Goal: Task Accomplishment & Management: Manage account settings

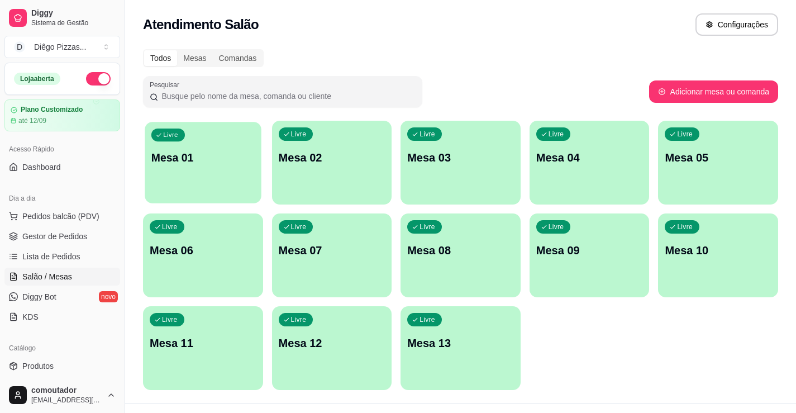
click at [192, 171] on div "Livre Mesa 01" at bounding box center [203, 156] width 116 height 68
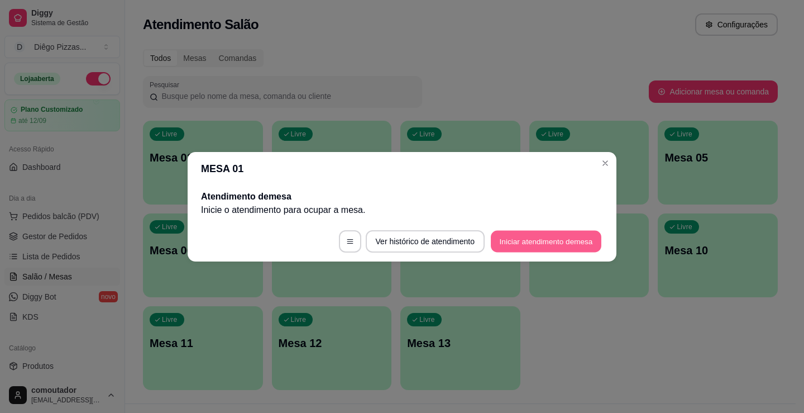
click at [523, 238] on button "Iniciar atendimento de mesa" at bounding box center [546, 241] width 111 height 22
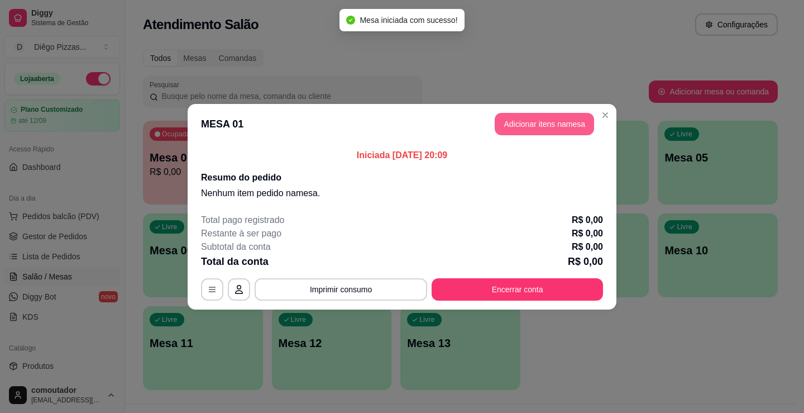
click at [526, 122] on button "Adicionar itens na mesa" at bounding box center [544, 124] width 99 height 22
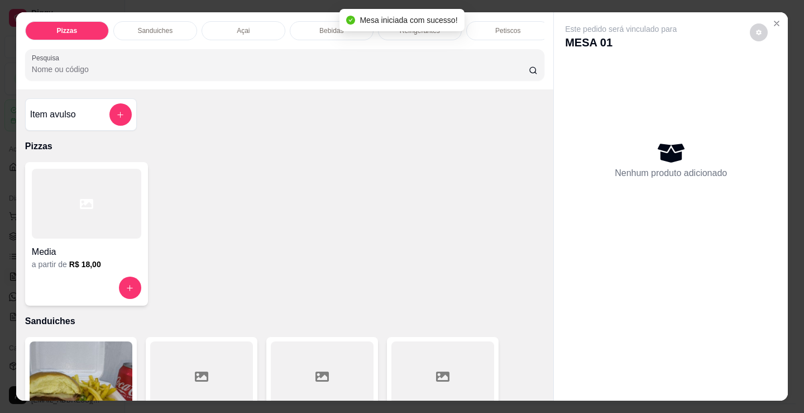
click at [102, 218] on div at bounding box center [86, 204] width 109 height 70
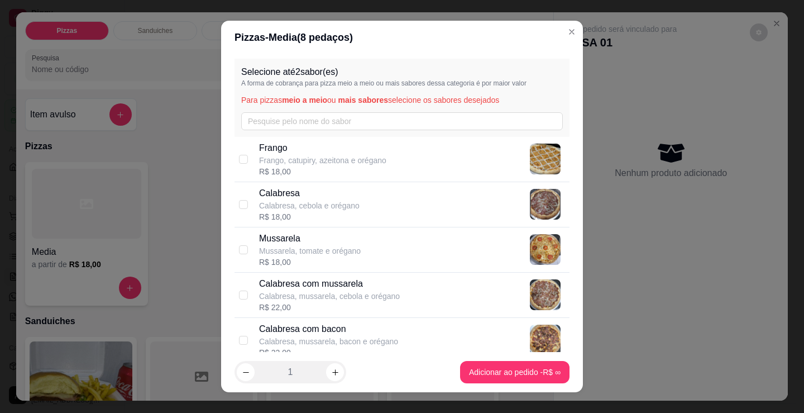
click at [349, 294] on p "Calabresa, mussarela, cebola e orégano" at bounding box center [329, 295] width 141 height 11
checkbox input "true"
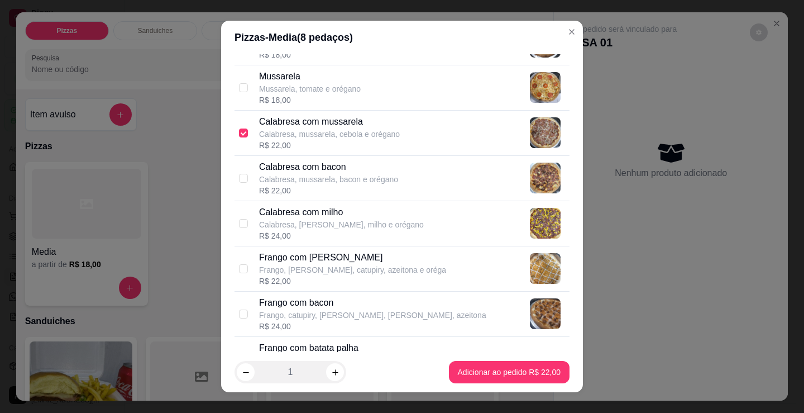
scroll to position [168, 0]
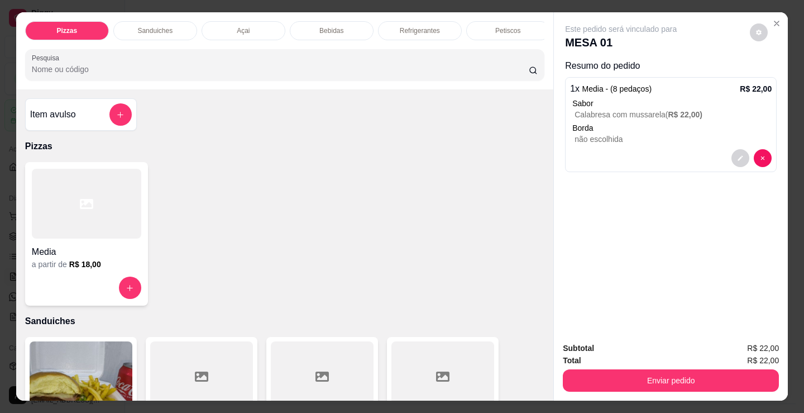
click at [75, 264] on h6 "R$ 18,00" at bounding box center [85, 264] width 32 height 11
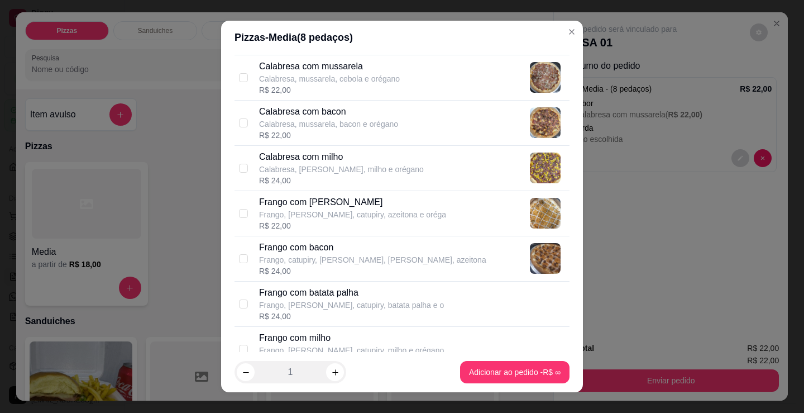
scroll to position [223, 0]
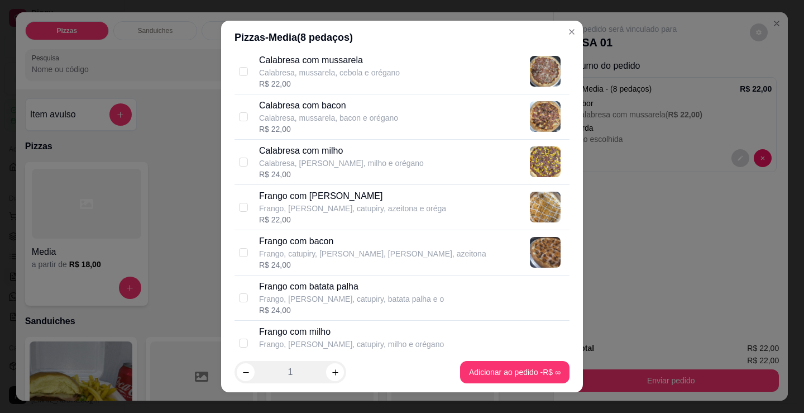
click at [359, 197] on p "Frango com [PERSON_NAME]" at bounding box center [352, 195] width 187 height 13
checkbox input "true"
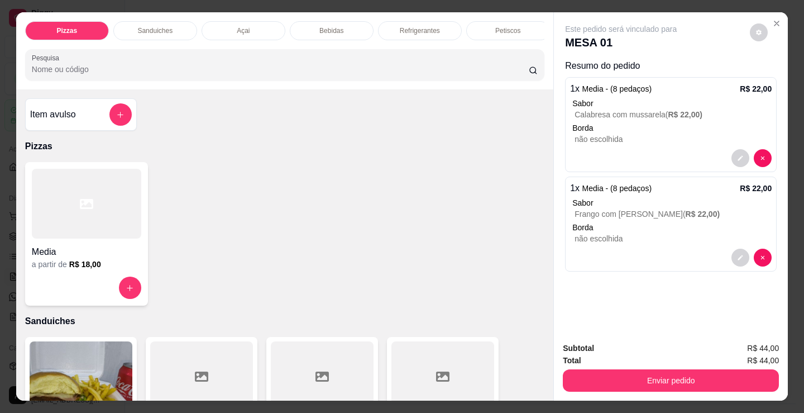
click at [99, 227] on div at bounding box center [86, 204] width 109 height 70
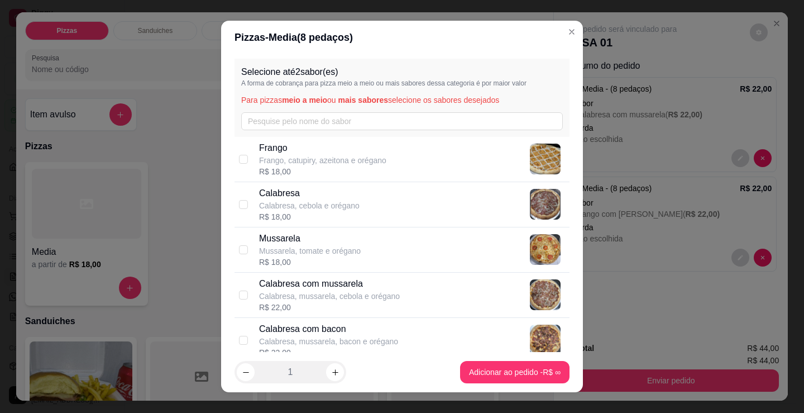
click at [376, 293] on p "Calabresa, mussarela, cebola e orégano" at bounding box center [329, 295] width 141 height 11
checkbox input "true"
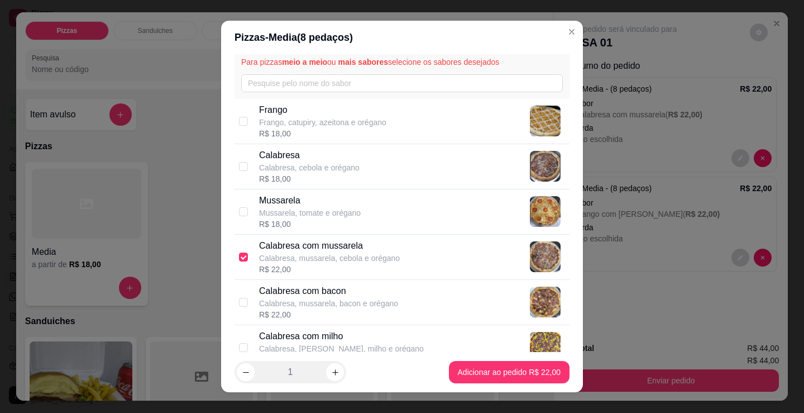
scroll to position [168, 0]
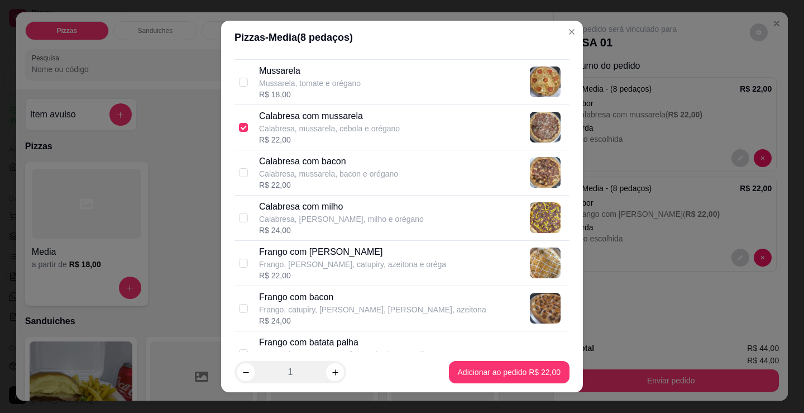
click at [370, 259] on p "Frango, [PERSON_NAME], catupiry, azeitona e oréga" at bounding box center [352, 264] width 187 height 11
checkbox input "true"
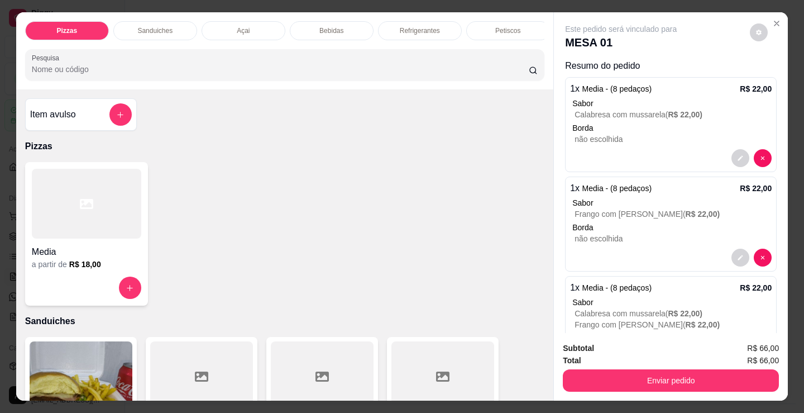
click at [400, 26] on p "Refrigerantes" at bounding box center [420, 30] width 40 height 9
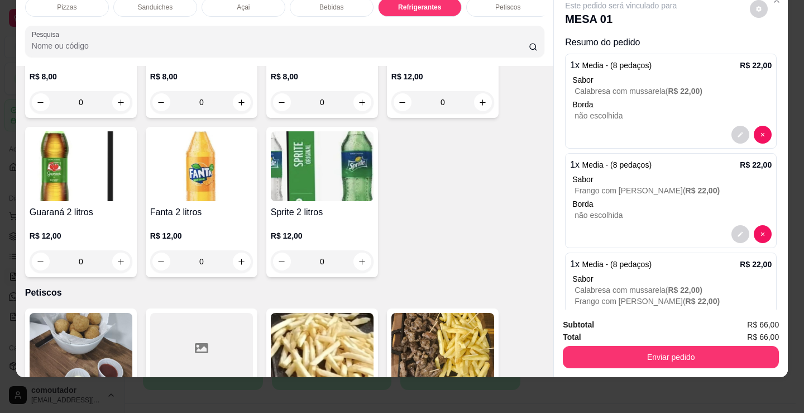
scroll to position [3507, 0]
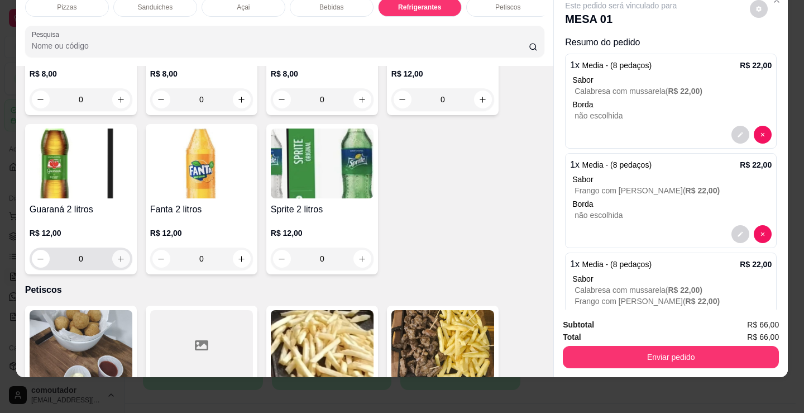
click at [117, 263] on icon "increase-product-quantity" at bounding box center [121, 259] width 8 height 8
type input "1"
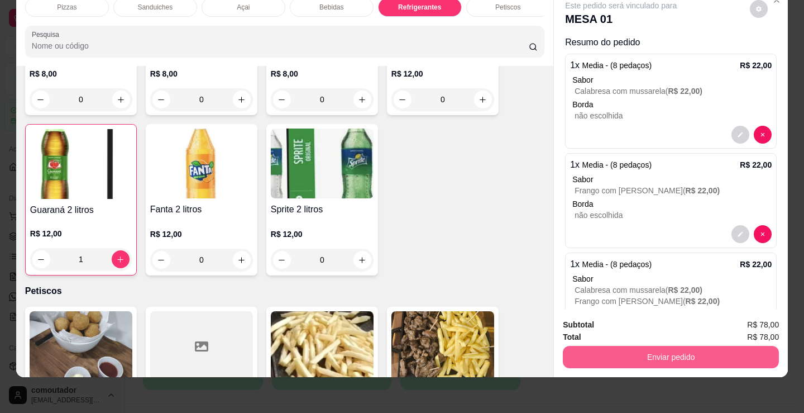
click at [624, 346] on button "Enviar pedido" at bounding box center [671, 357] width 216 height 22
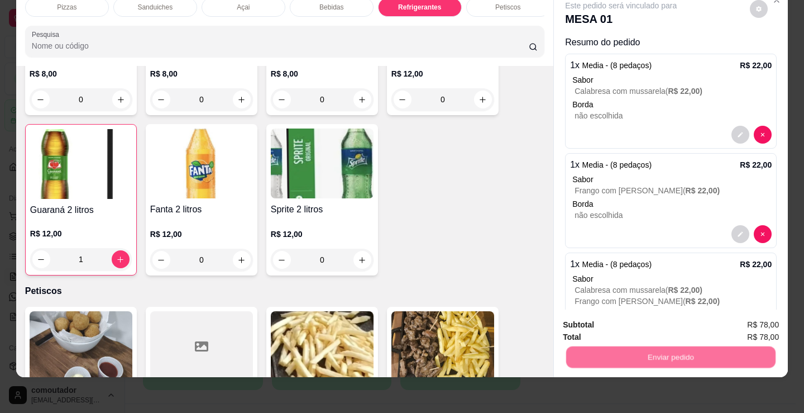
click at [621, 314] on button "Não registrar e enviar pedido" at bounding box center [634, 321] width 113 height 21
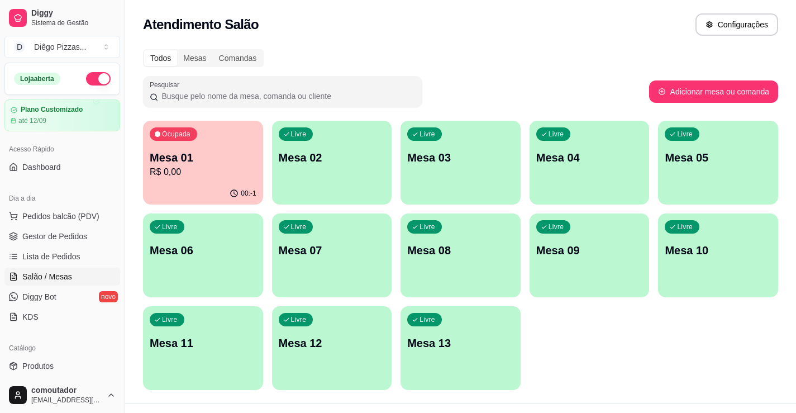
click at [226, 152] on p "Mesa 01" at bounding box center [203, 158] width 107 height 16
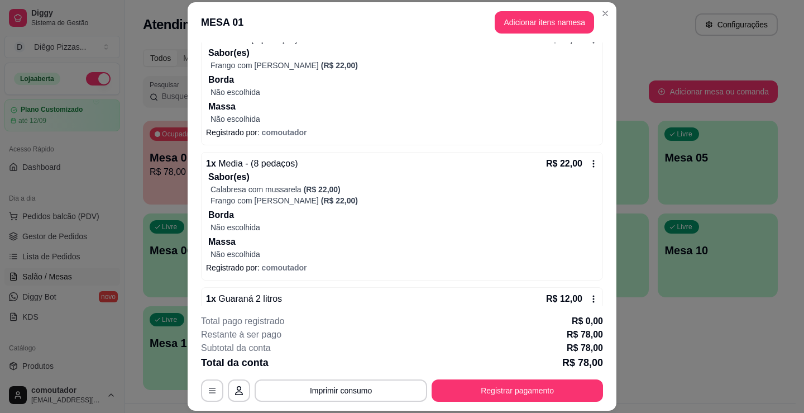
scroll to position [269, 0]
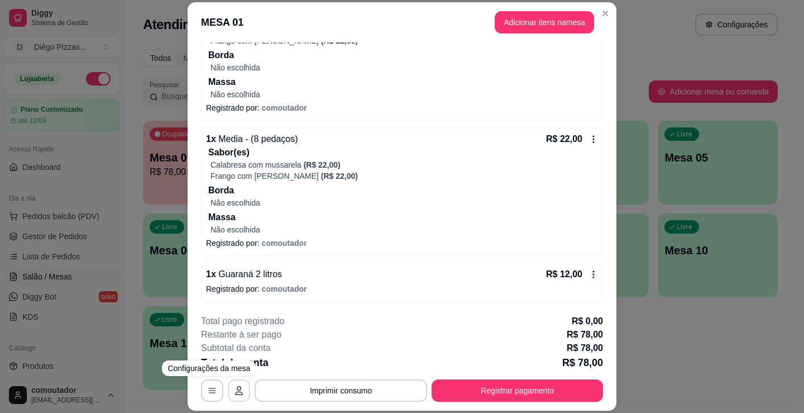
click at [238, 387] on icon "button" at bounding box center [239, 390] width 9 height 9
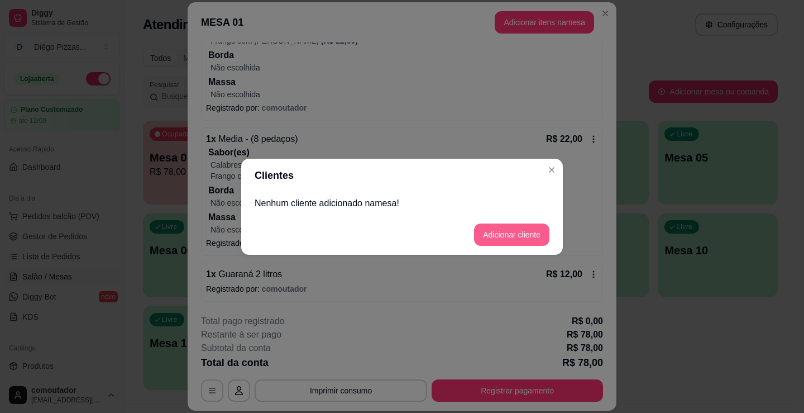
click at [506, 230] on button "Adicionar cliente" at bounding box center [511, 234] width 75 height 22
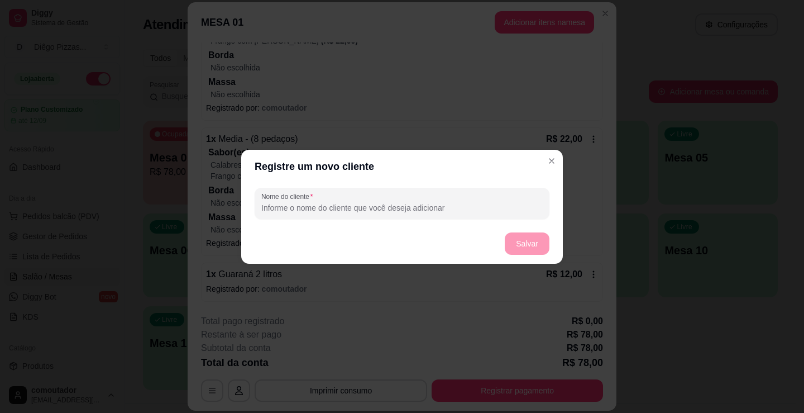
click at [382, 209] on input "Nome do cliente" at bounding box center [402, 207] width 282 height 11
click at [264, 204] on input "tereza" at bounding box center [402, 207] width 282 height 11
type input "thereza"
click at [527, 245] on button "Salvar" at bounding box center [527, 243] width 45 height 22
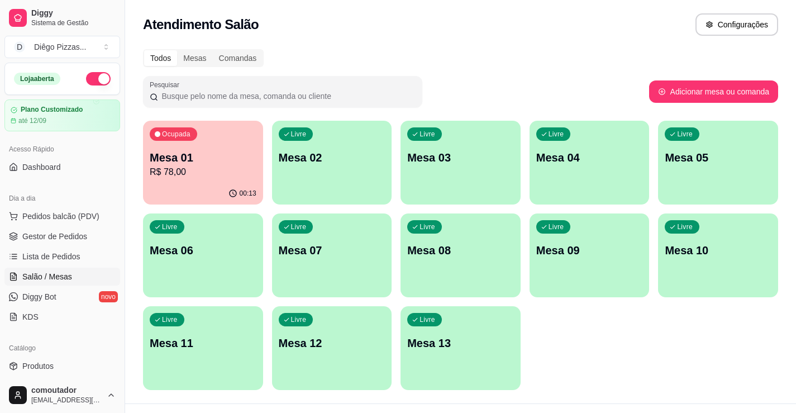
click at [318, 154] on p "Mesa 02" at bounding box center [332, 158] width 107 height 16
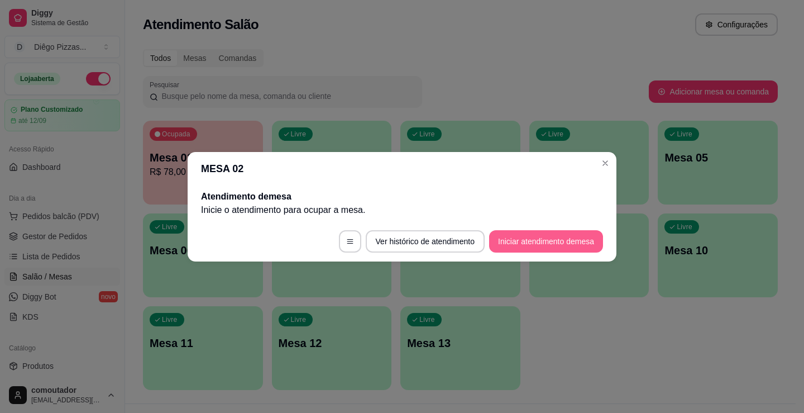
click at [567, 246] on button "Iniciar atendimento de mesa" at bounding box center [546, 241] width 114 height 22
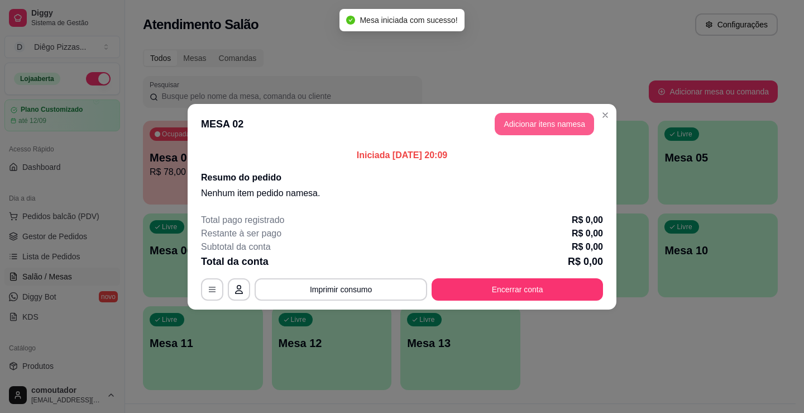
click at [536, 126] on button "Adicionar itens na mesa" at bounding box center [544, 124] width 99 height 22
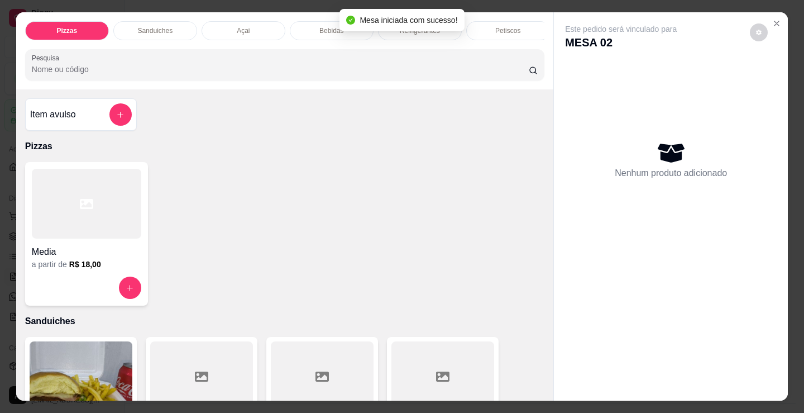
click at [87, 218] on div at bounding box center [86, 204] width 109 height 70
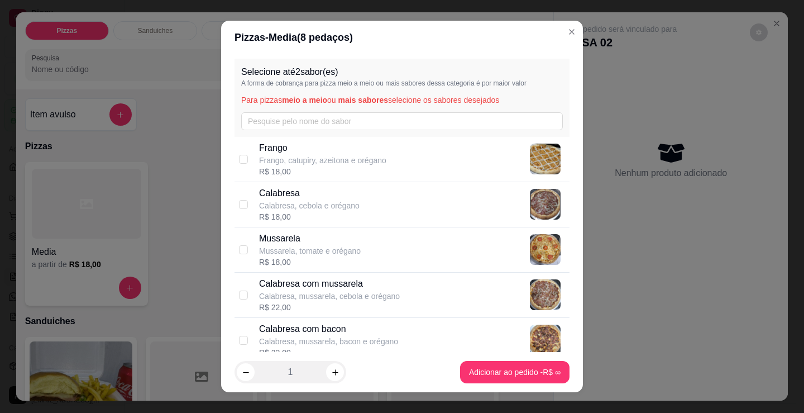
scroll to position [56, 0]
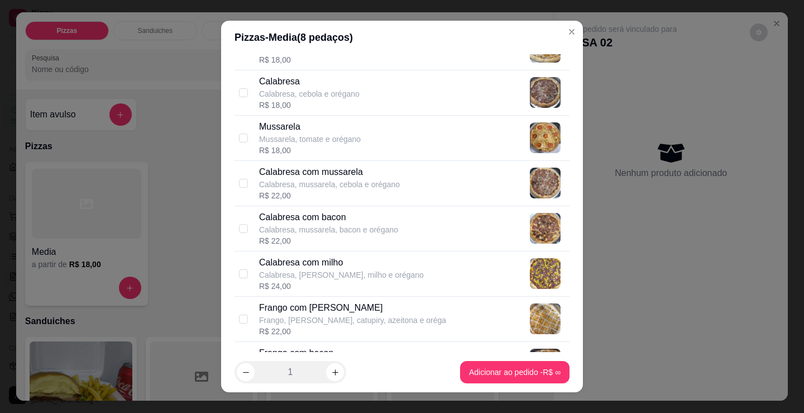
click at [330, 226] on p "Calabresa, mussarela, bacon e orégano" at bounding box center [328, 229] width 139 height 11
checkbox input "true"
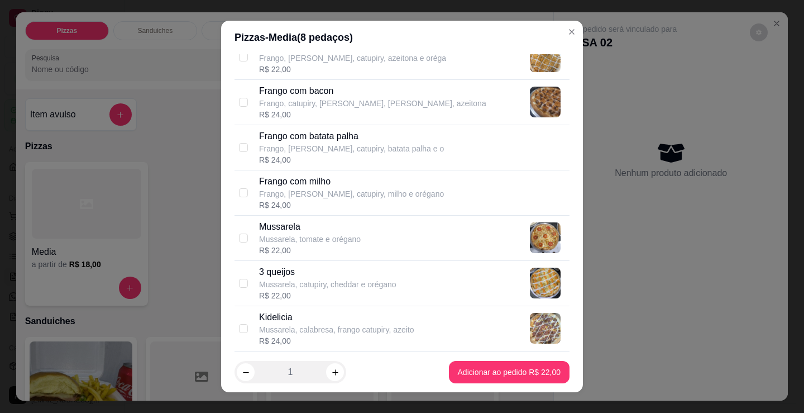
scroll to position [391, 0]
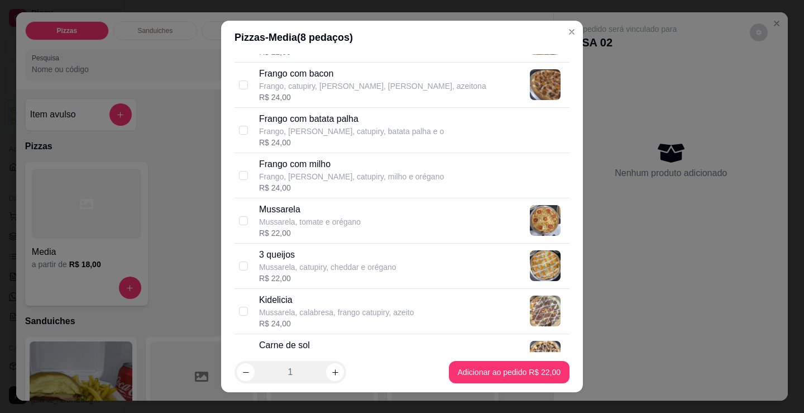
click at [331, 226] on p "Mussarela, tomate e orégano" at bounding box center [310, 221] width 102 height 11
checkbox input "true"
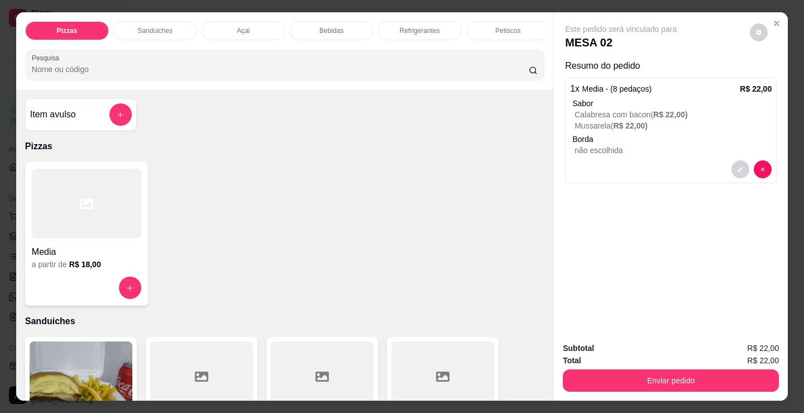
click at [105, 275] on div "Media a partir de R$ 18,00" at bounding box center [86, 234] width 123 height 144
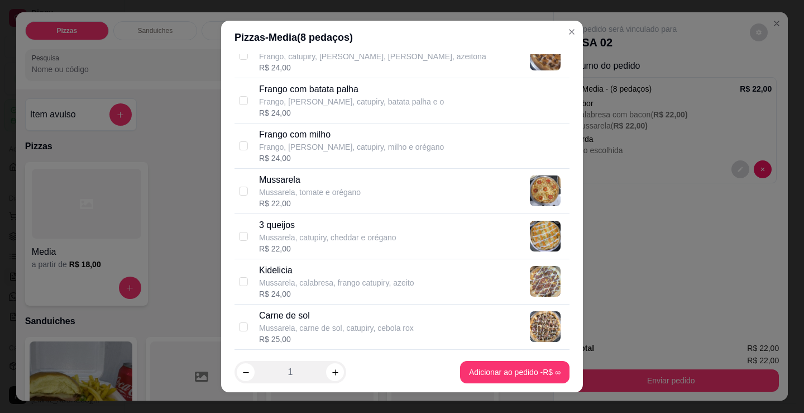
scroll to position [447, 0]
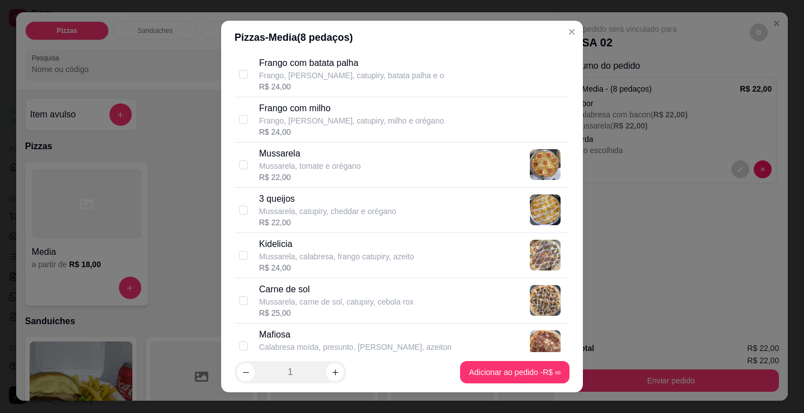
click at [357, 296] on p "Mussarela, carne de sol, catupiry, cebola rox" at bounding box center [336, 301] width 155 height 11
checkbox input "true"
click at [326, 368] on button "increase-product-quantity" at bounding box center [335, 372] width 18 height 18
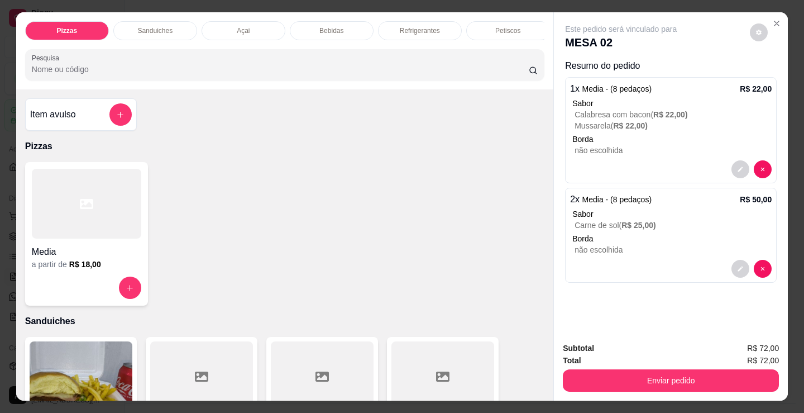
click at [82, 194] on div at bounding box center [86, 204] width 109 height 70
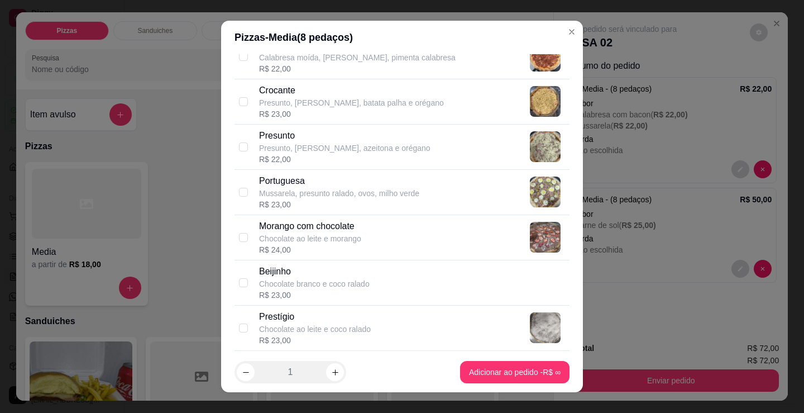
scroll to position [838, 0]
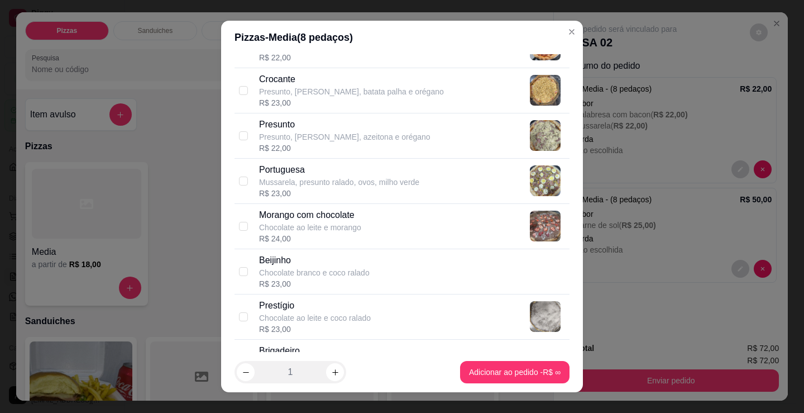
click at [388, 222] on div "Morango com chocolate Chocolate ao leite e morango R$ 24,00" at bounding box center [412, 226] width 306 height 36
checkbox input "true"
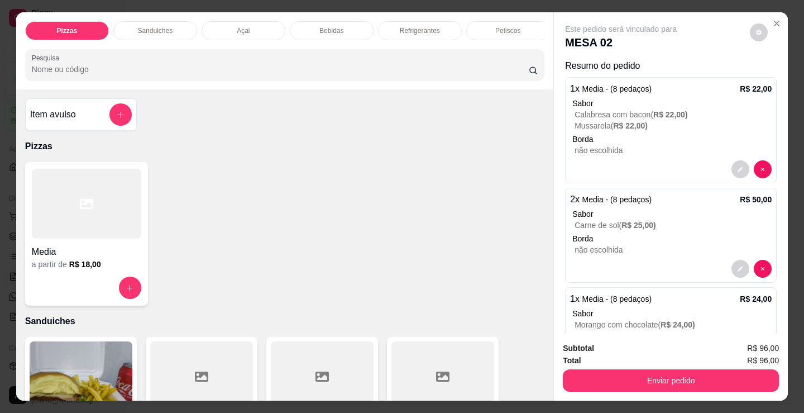
click at [448, 24] on div "Refrigerantes" at bounding box center [420, 30] width 84 height 19
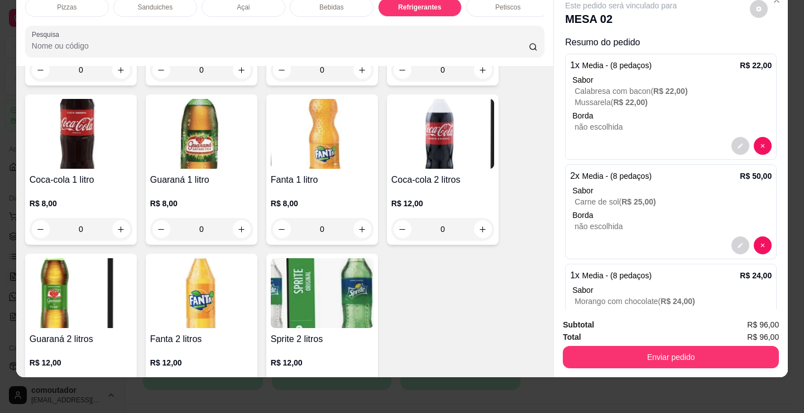
scroll to position [3395, 0]
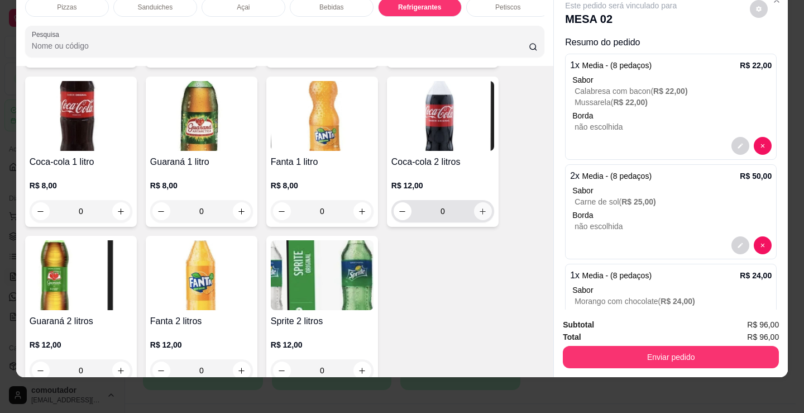
click at [484, 208] on button "increase-product-quantity" at bounding box center [483, 211] width 18 height 18
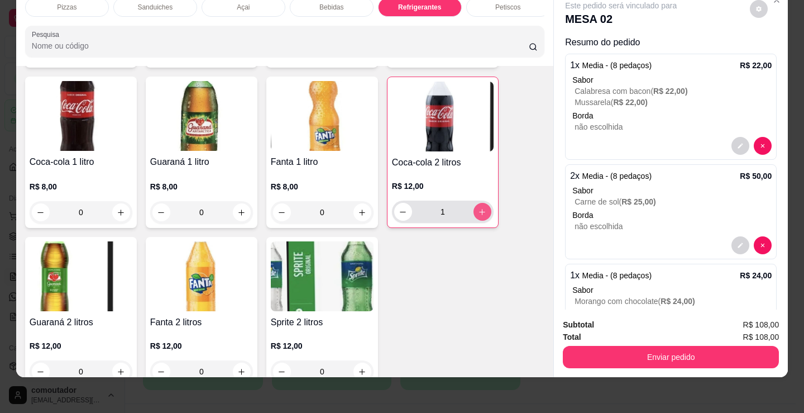
type input "1"
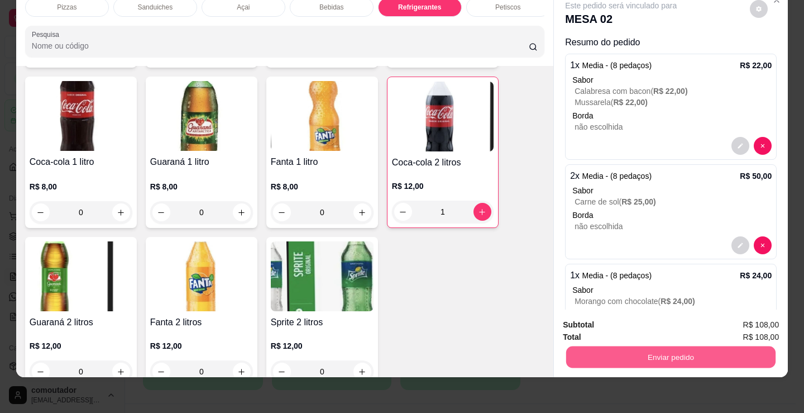
click at [592, 346] on button "Enviar pedido" at bounding box center [670, 357] width 209 height 22
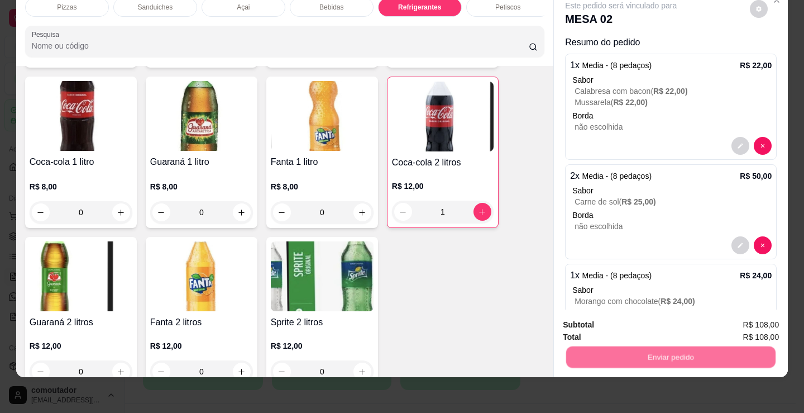
click at [604, 324] on button "Não registrar e enviar pedido" at bounding box center [634, 321] width 116 height 21
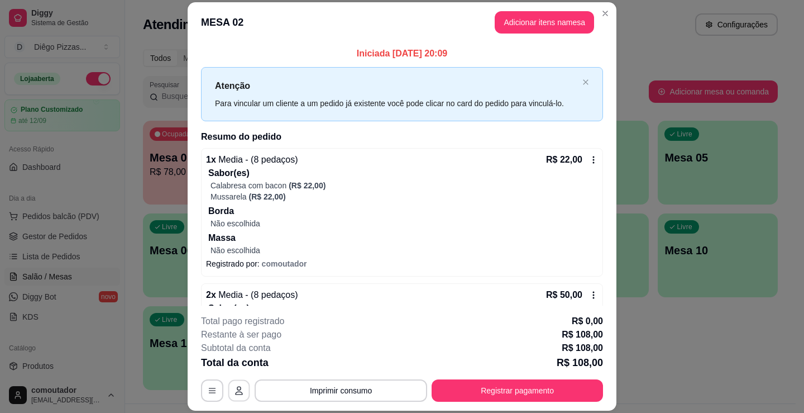
click at [235, 387] on icon "button" at bounding box center [239, 391] width 8 height 9
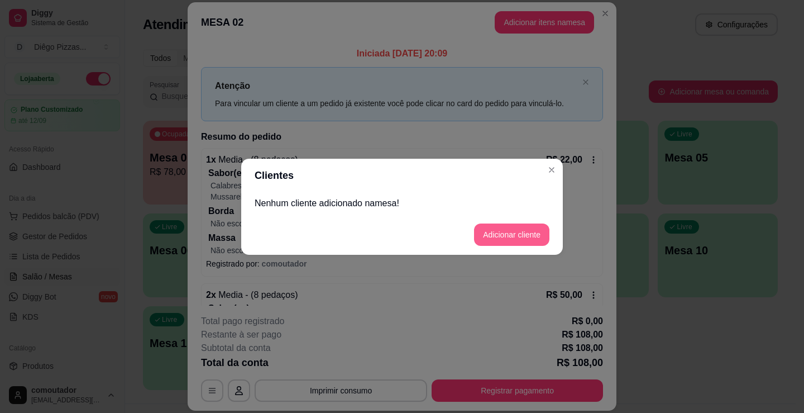
click at [486, 237] on button "Adicionar cliente" at bounding box center [511, 234] width 75 height 22
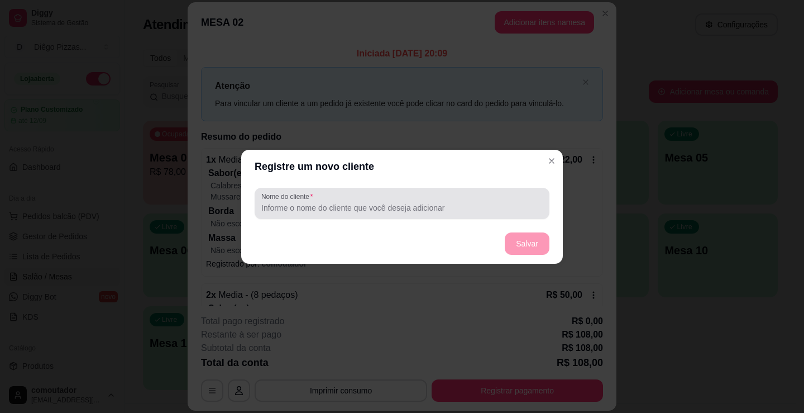
click at [356, 196] on div at bounding box center [402, 203] width 282 height 22
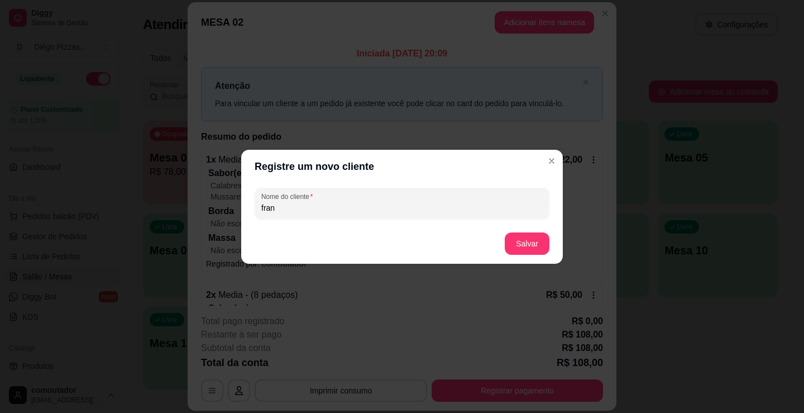
type input "fran"
click at [536, 238] on button "Salvar" at bounding box center [527, 243] width 44 height 22
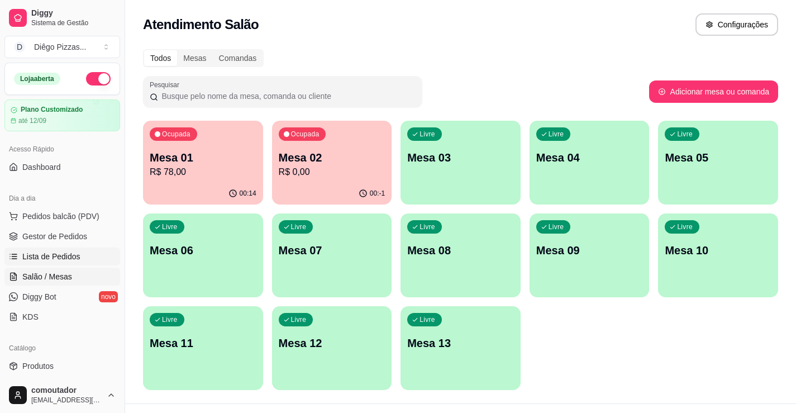
click at [76, 255] on span "Lista de Pedidos" at bounding box center [51, 256] width 58 height 11
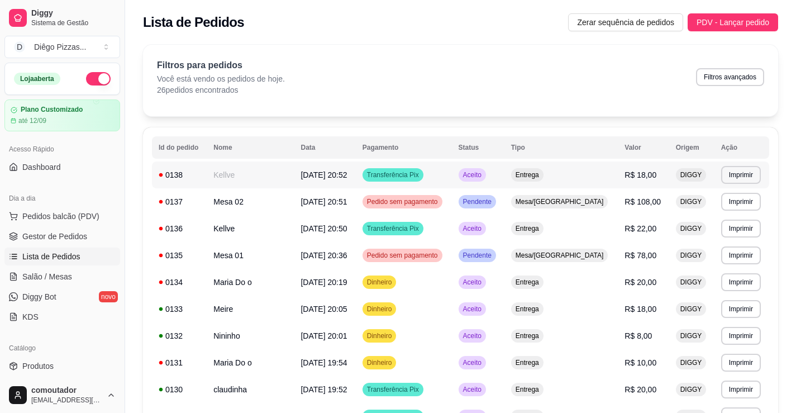
click at [242, 174] on td "Kellve" at bounding box center [250, 174] width 87 height 27
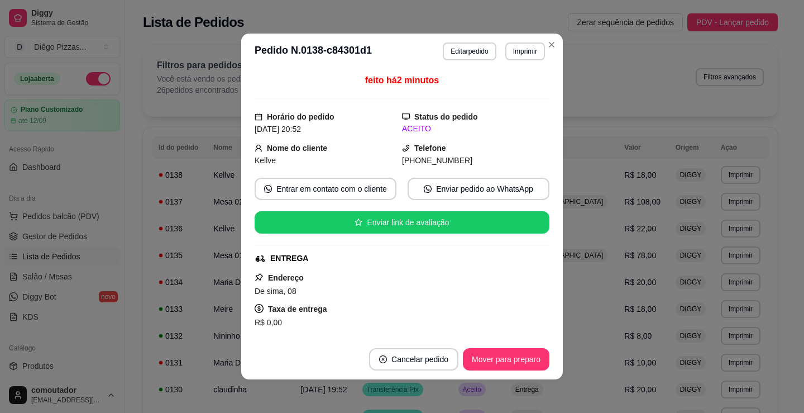
click at [241, 189] on div "feito há 2 minutos Horário do pedido [DATE] 20:52 Status do pedido ACEITO Nome …" at bounding box center [402, 204] width 322 height 270
click at [475, 51] on button "Editar pedido" at bounding box center [469, 51] width 53 height 18
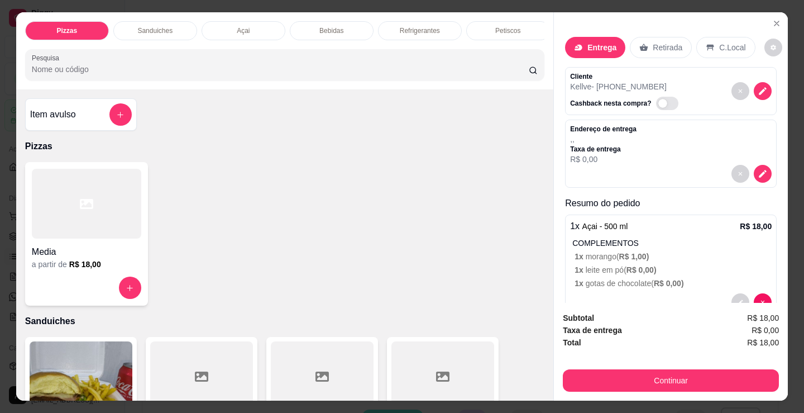
scroll to position [0, 270]
click at [386, 22] on div "Cigarros" at bounding box center [415, 30] width 84 height 19
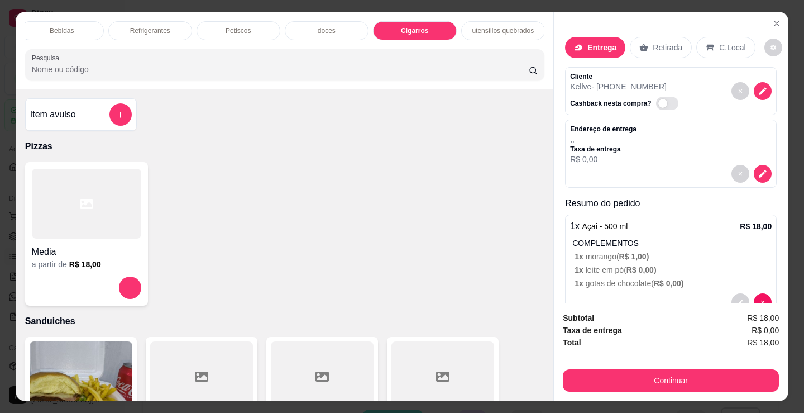
scroll to position [27, 0]
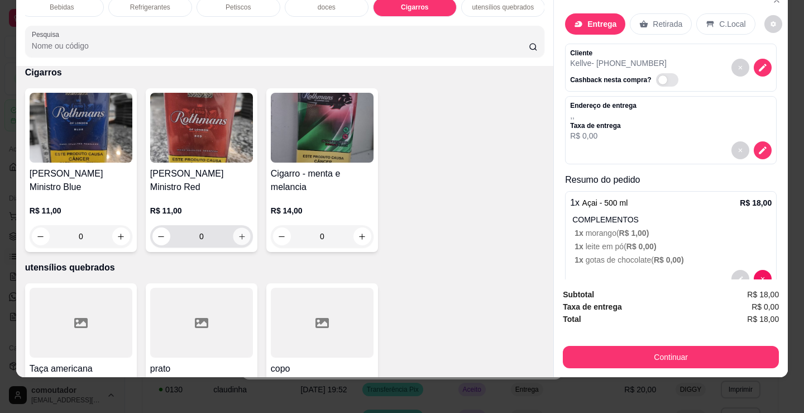
click at [239, 233] on icon "increase-product-quantity" at bounding box center [242, 236] width 8 height 8
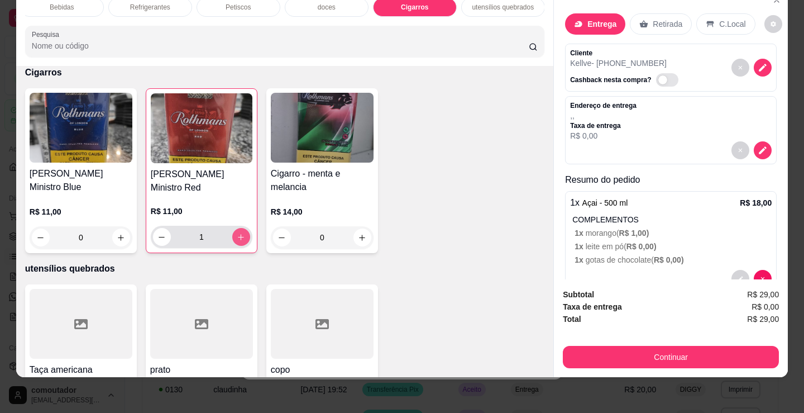
click at [239, 233] on icon "increase-product-quantity" at bounding box center [241, 237] width 8 height 8
type input "2"
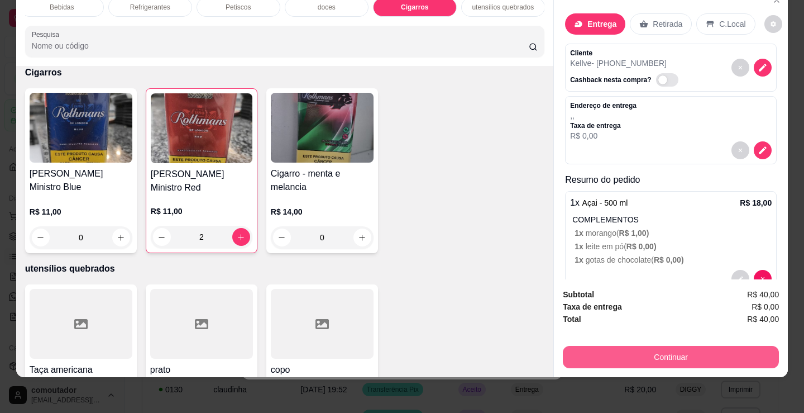
click at [686, 349] on button "Continuar" at bounding box center [671, 357] width 216 height 22
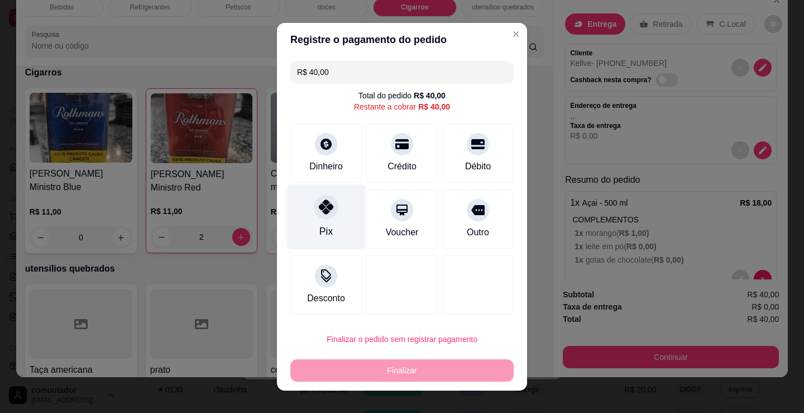
click at [322, 218] on div at bounding box center [326, 206] width 25 height 25
type input "R$ 0,00"
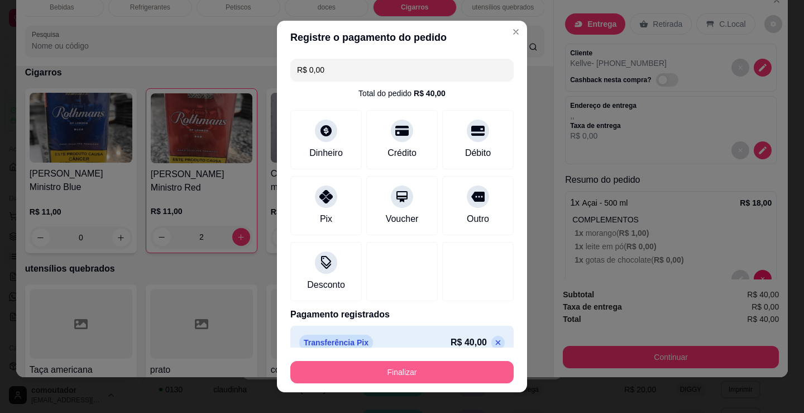
click at [443, 369] on button "Finalizar" at bounding box center [401, 372] width 223 height 22
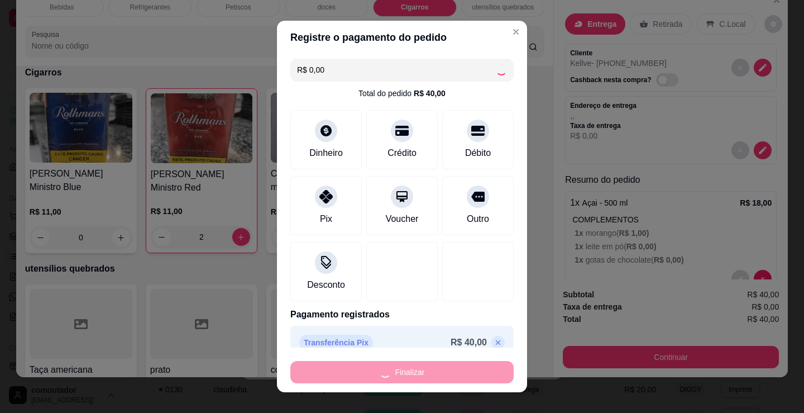
type input "0"
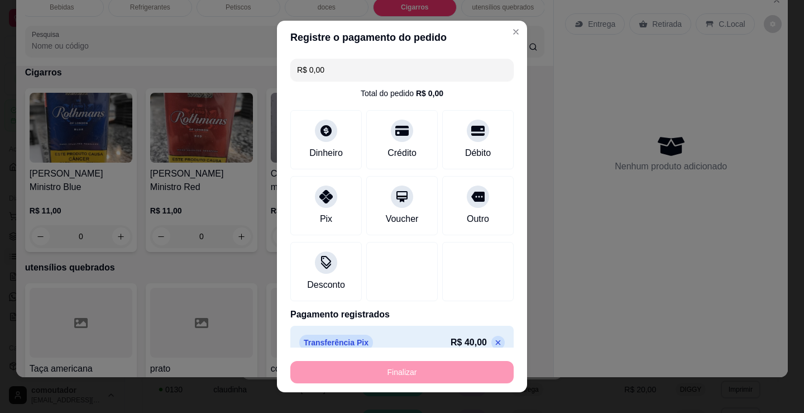
type input "-R$ 40,00"
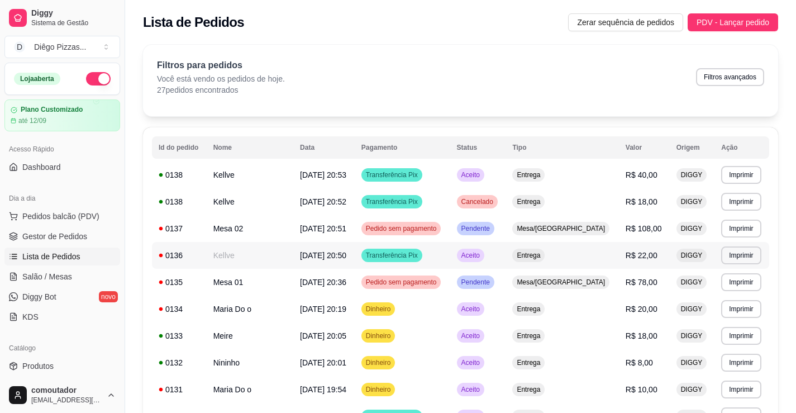
click at [282, 254] on td "Kellve" at bounding box center [250, 255] width 87 height 27
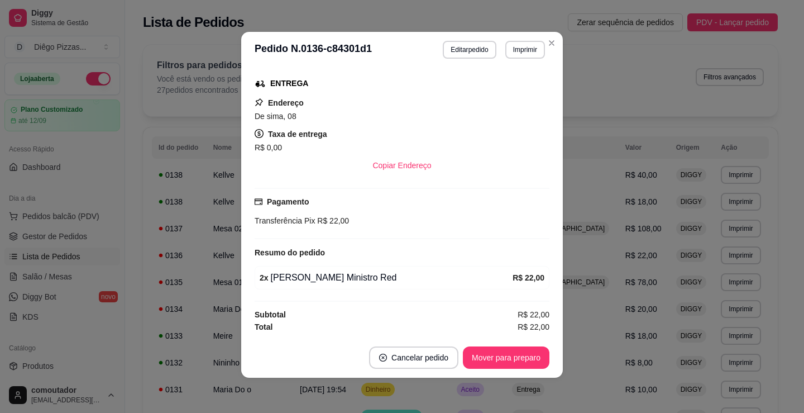
scroll to position [2, 0]
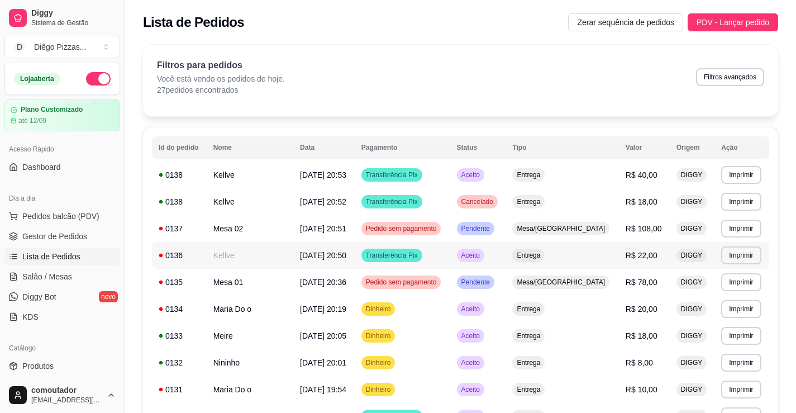
click at [251, 250] on td "Kellve" at bounding box center [250, 255] width 87 height 27
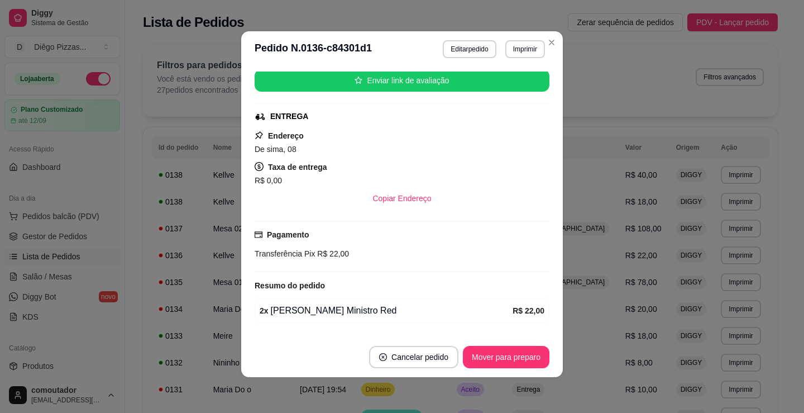
scroll to position [173, 0]
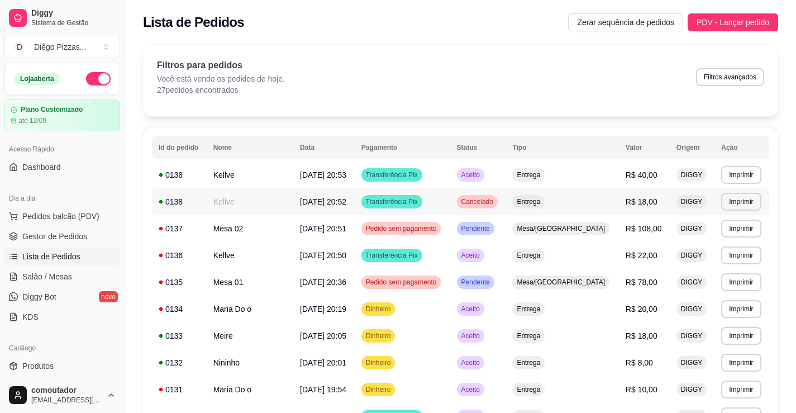
click at [249, 204] on td "Kellve" at bounding box center [250, 201] width 87 height 27
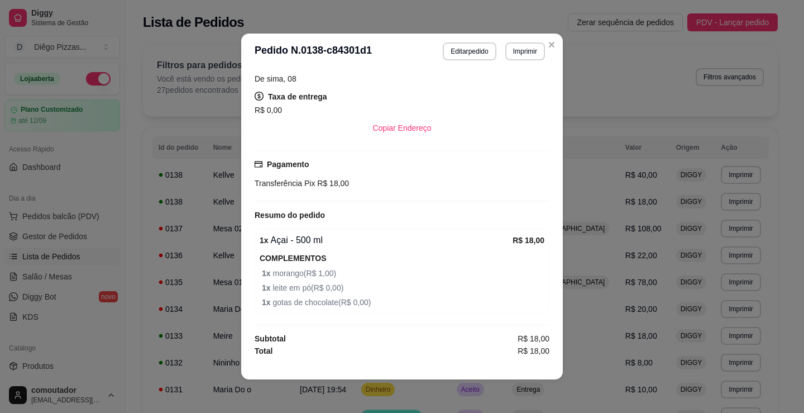
scroll to position [2, 0]
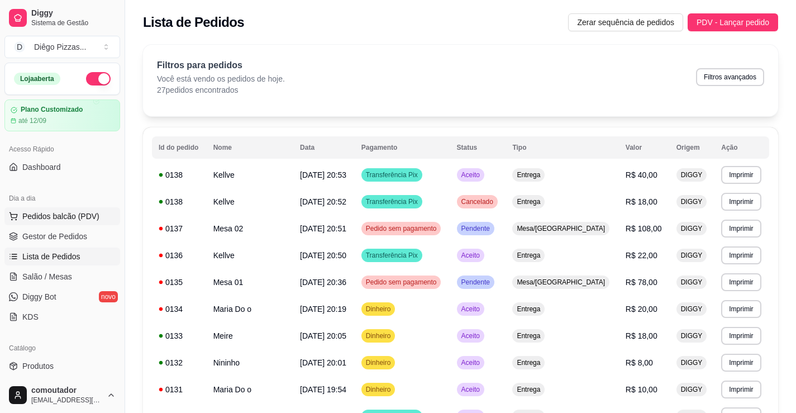
click at [84, 218] on span "Pedidos balcão (PDV)" at bounding box center [60, 216] width 77 height 11
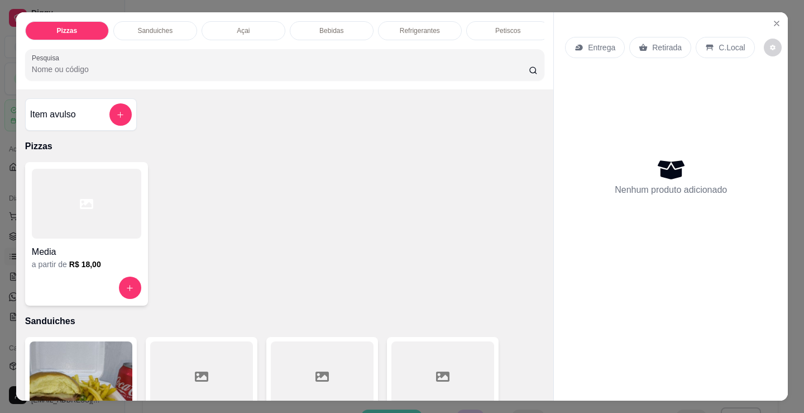
click at [223, 23] on div "Açai" at bounding box center [244, 30] width 84 height 19
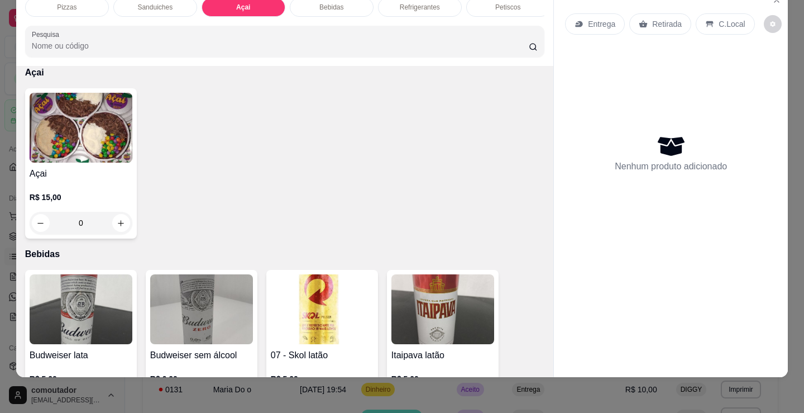
click at [117, 183] on div "R$ 15,00 0" at bounding box center [81, 207] width 103 height 54
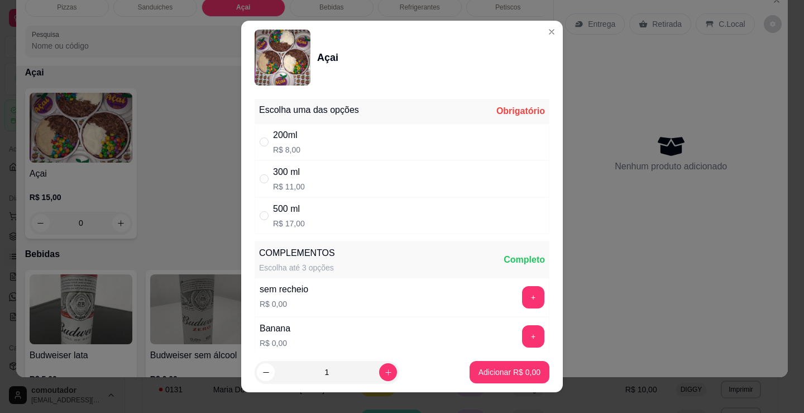
click at [330, 136] on div "200ml R$ 8,00" at bounding box center [402, 141] width 295 height 37
radio input "true"
click at [385, 283] on div "sem recheio R$ 0,00 +" at bounding box center [402, 297] width 295 height 39
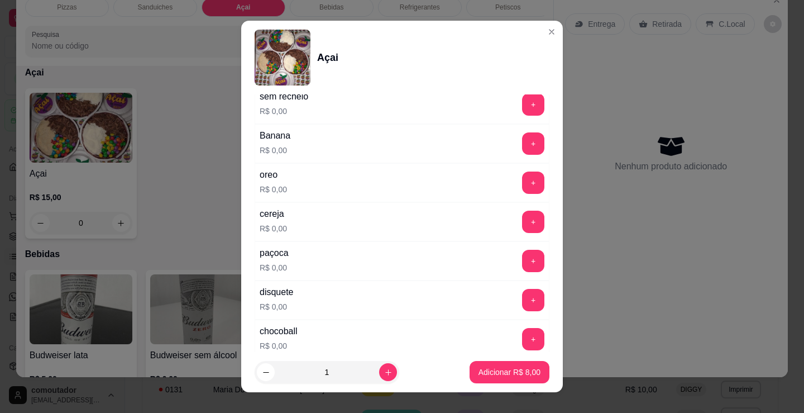
scroll to position [223, 0]
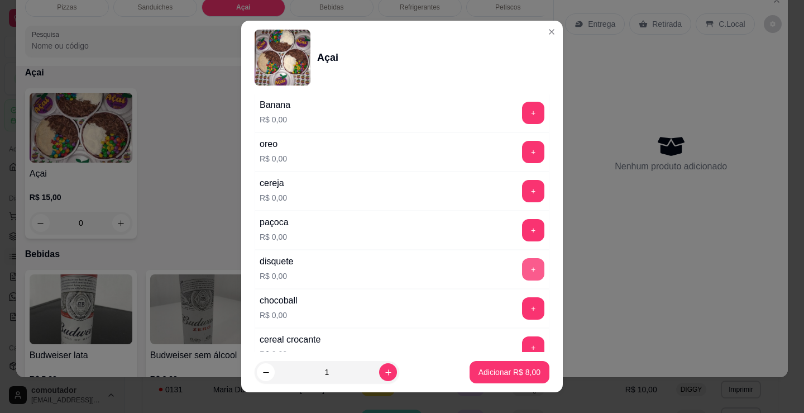
click at [522, 263] on button "+" at bounding box center [533, 269] width 22 height 22
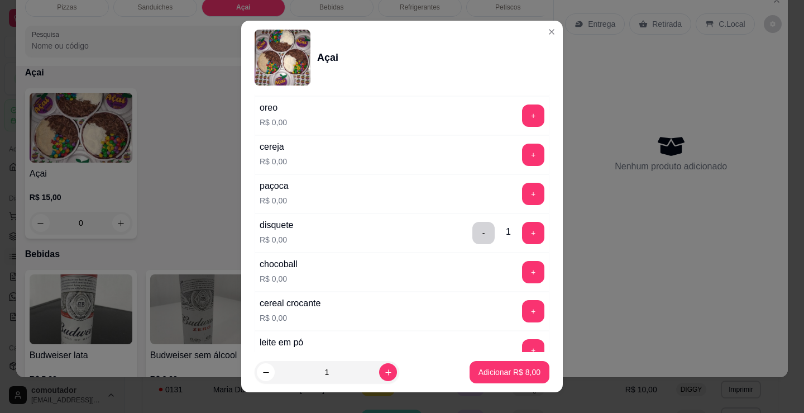
scroll to position [279, 0]
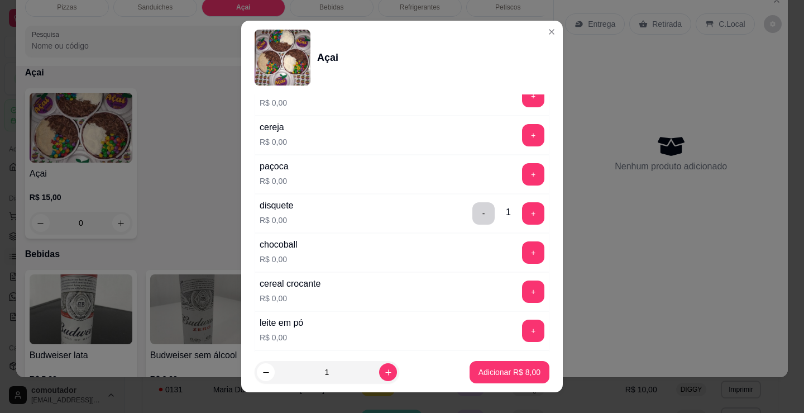
click at [522, 327] on button "+" at bounding box center [533, 330] width 22 height 22
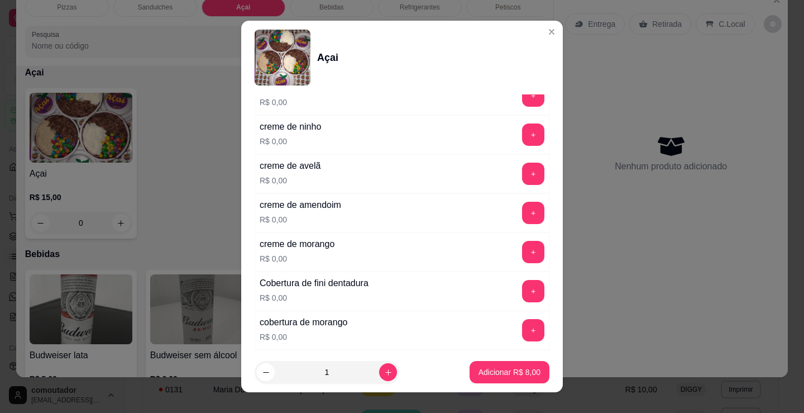
scroll to position [670, 0]
click at [522, 174] on button "+" at bounding box center [533, 174] width 22 height 22
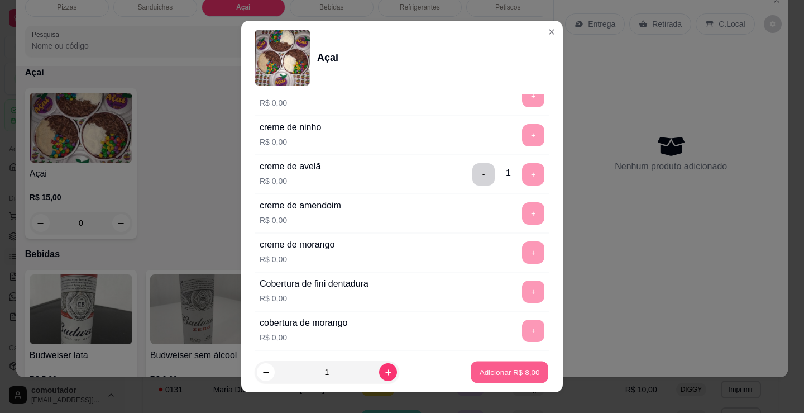
click at [504, 379] on button "Adicionar R$ 8,00" at bounding box center [510, 372] width 78 height 22
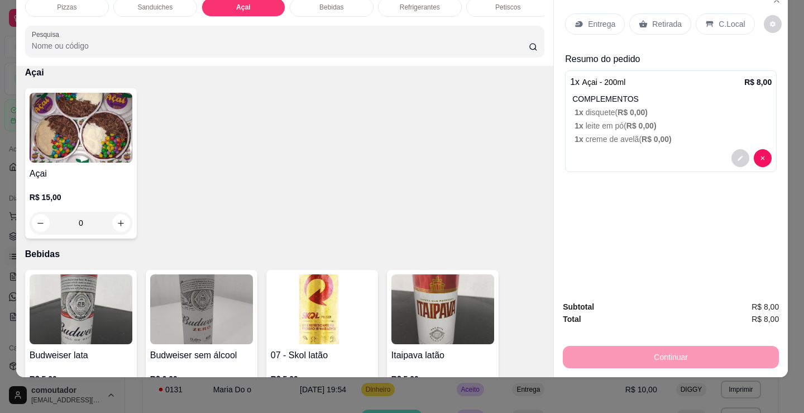
click at [612, 23] on div "Entrega" at bounding box center [595, 23] width 60 height 21
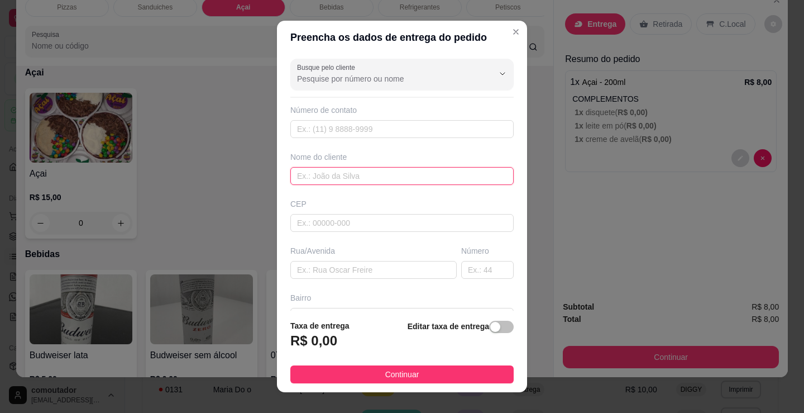
click at [362, 167] on input "text" at bounding box center [401, 176] width 223 height 18
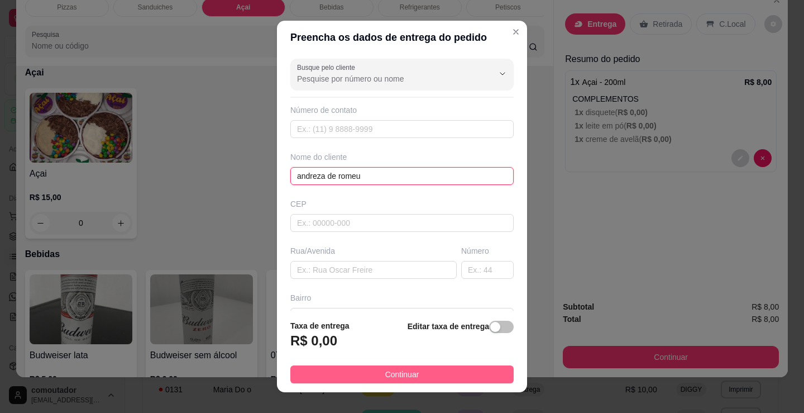
type input "andreza de romeu"
click at [438, 371] on button "Continuar" at bounding box center [401, 374] width 223 height 18
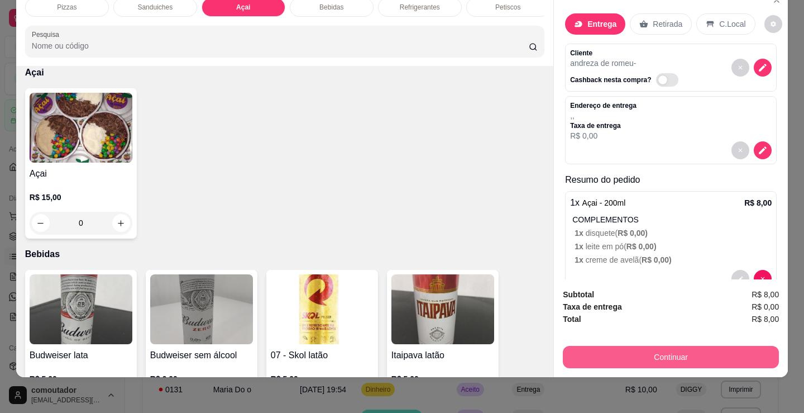
click at [575, 346] on button "Continuar" at bounding box center [671, 357] width 216 height 22
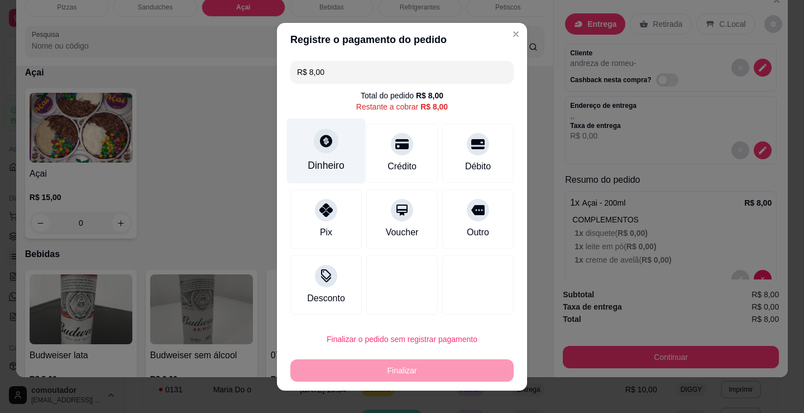
click at [326, 166] on div "Dinheiro" at bounding box center [326, 165] width 37 height 15
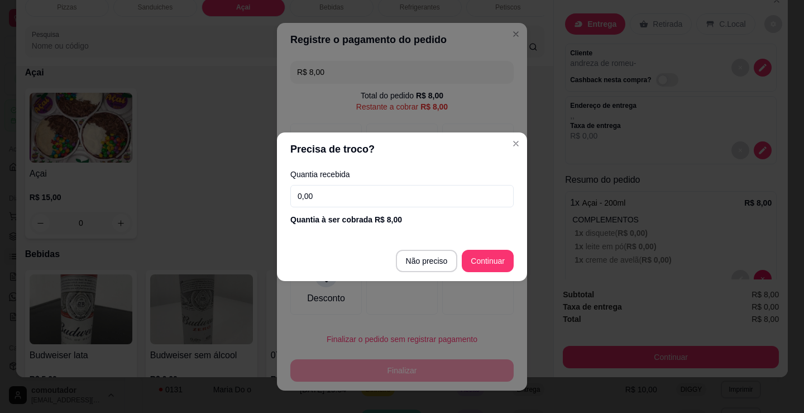
click at [376, 195] on input "0,00" at bounding box center [401, 196] width 223 height 22
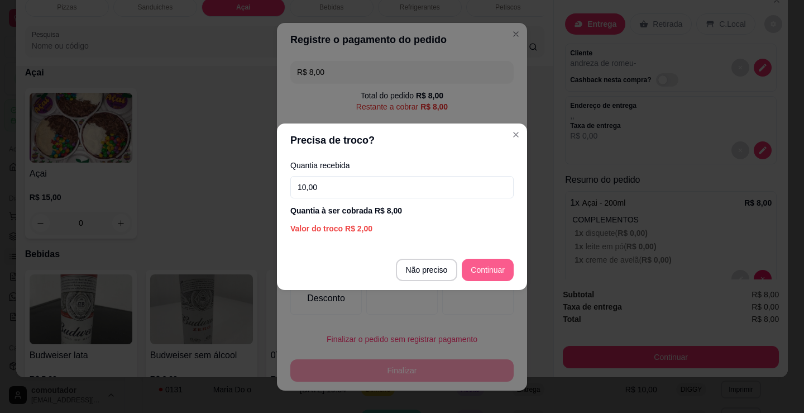
type input "10,00"
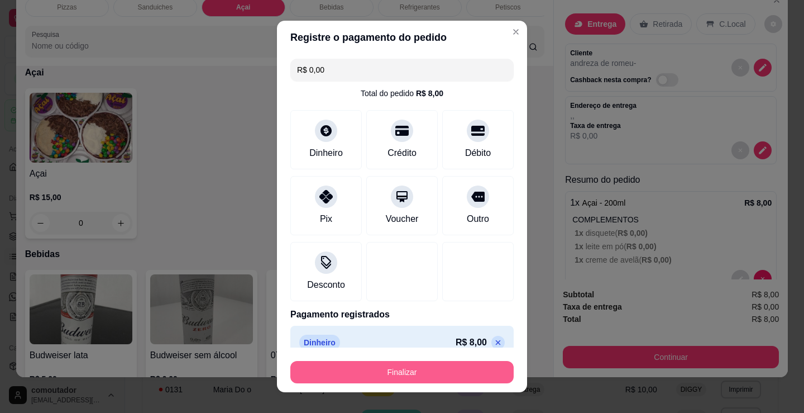
click at [426, 373] on button "Finalizar" at bounding box center [401, 372] width 223 height 22
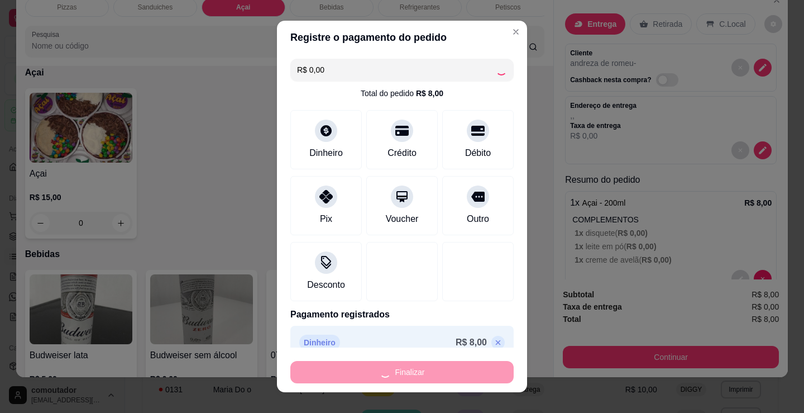
type input "-R$ 8,00"
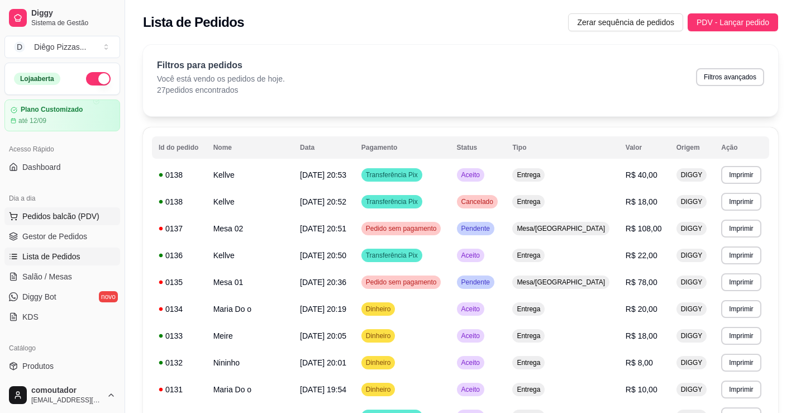
click at [55, 221] on span "Pedidos balcão (PDV)" at bounding box center [60, 216] width 77 height 11
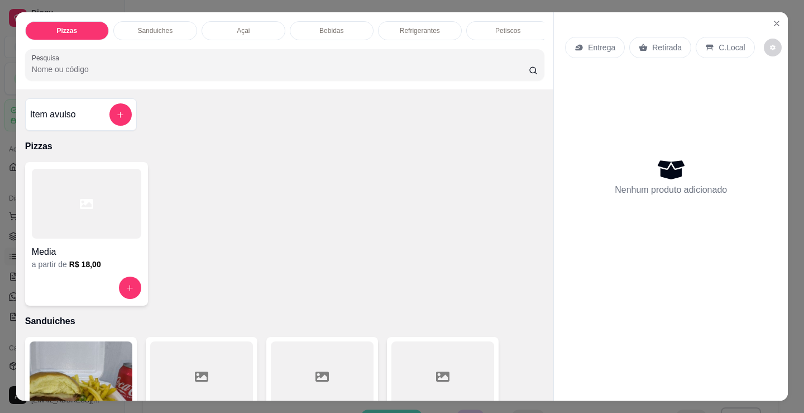
click at [78, 217] on div at bounding box center [86, 204] width 109 height 70
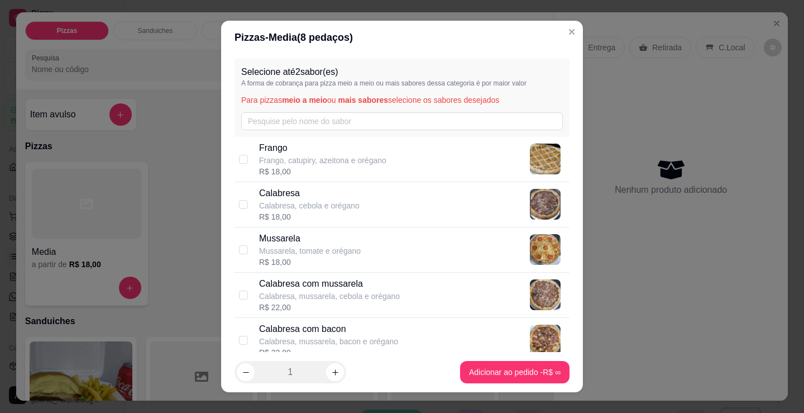
click at [359, 197] on div "Calabresa Calabresa, cebola e orégano R$ 18,00" at bounding box center [412, 205] width 306 height 36
checkbox input "true"
click at [349, 248] on p "Mussarela, tomate e orégano" at bounding box center [310, 250] width 102 height 11
checkbox input "true"
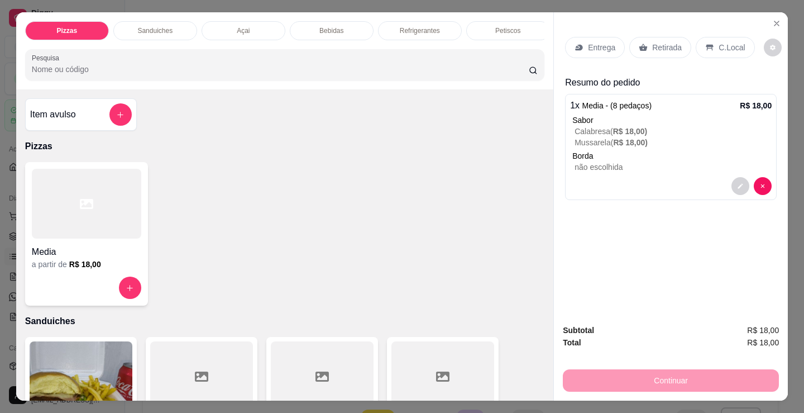
click at [423, 26] on p "Refrigerantes" at bounding box center [420, 30] width 40 height 9
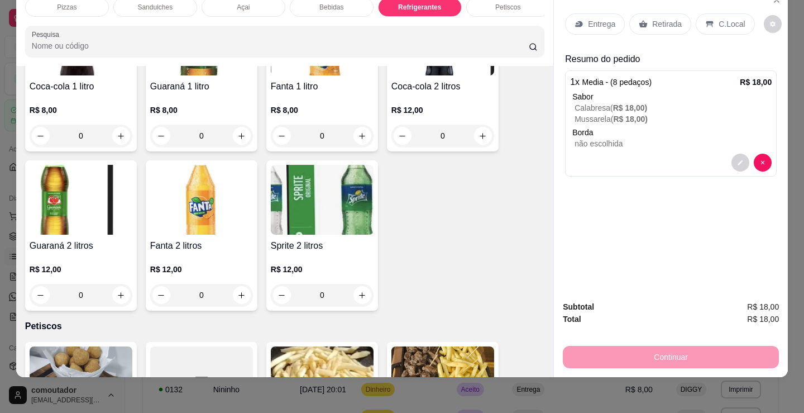
scroll to position [3451, 0]
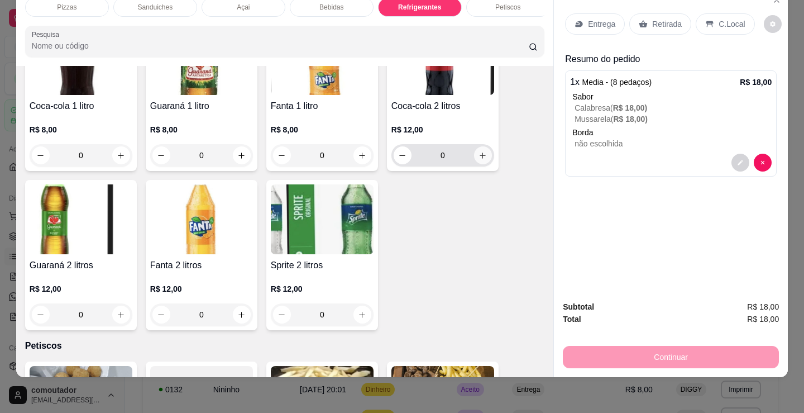
click at [484, 160] on button "increase-product-quantity" at bounding box center [483, 155] width 18 height 18
type input "1"
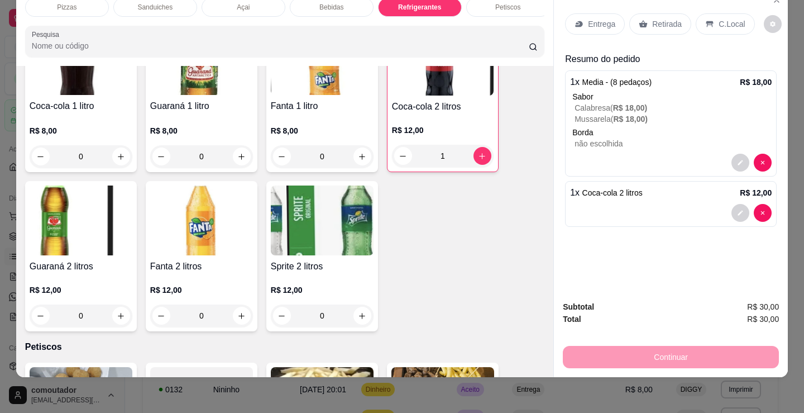
click at [729, 18] on p "C.Local" at bounding box center [732, 23] width 26 height 11
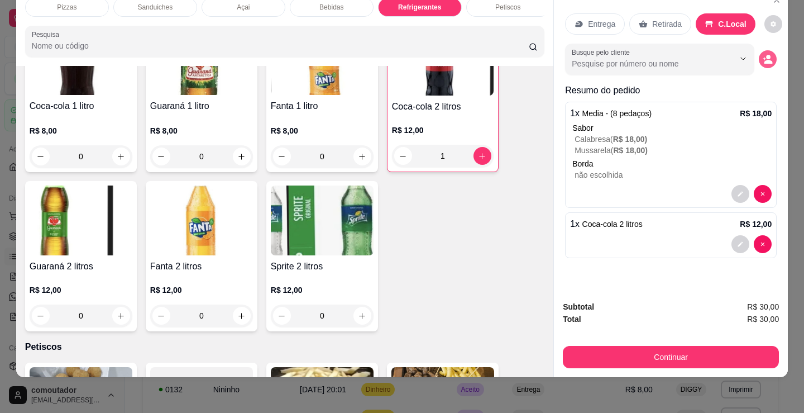
click at [766, 55] on circle "decrease-product-quantity" at bounding box center [768, 57] width 4 height 4
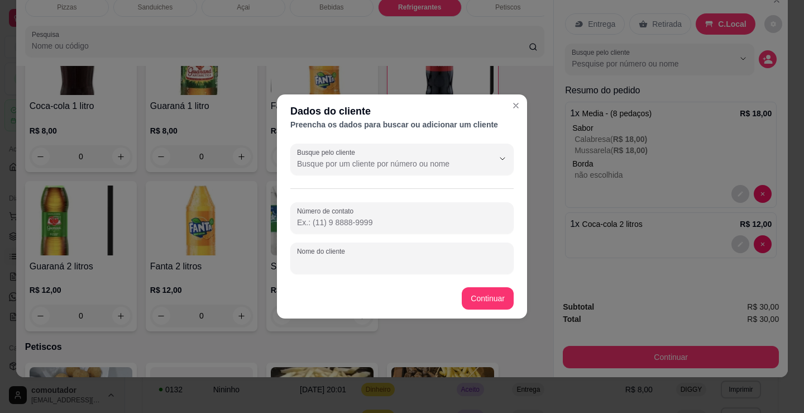
click at [411, 258] on input "Nome do cliente" at bounding box center [402, 262] width 210 height 11
type input "joao de fofa"
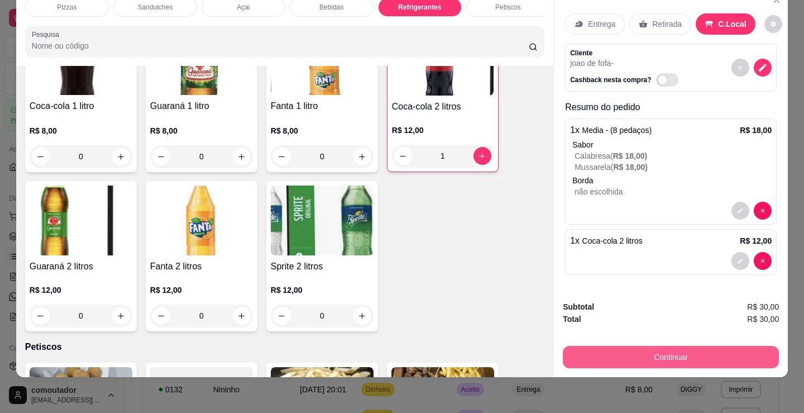
click at [641, 346] on button "Continuar" at bounding box center [671, 357] width 216 height 22
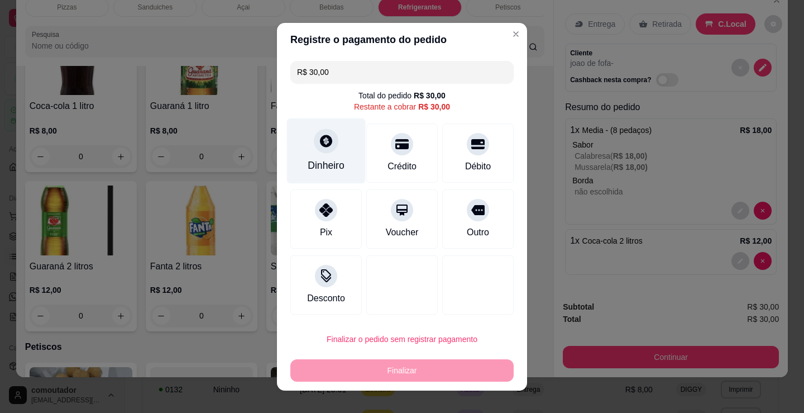
click at [308, 149] on div "Dinheiro" at bounding box center [326, 150] width 79 height 65
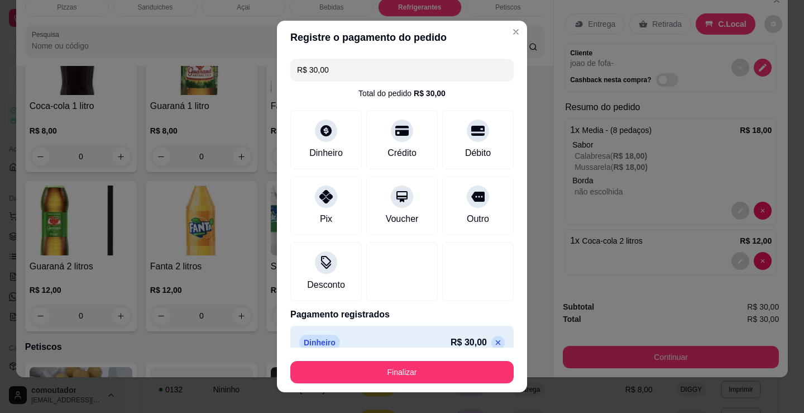
type input "R$ 0,00"
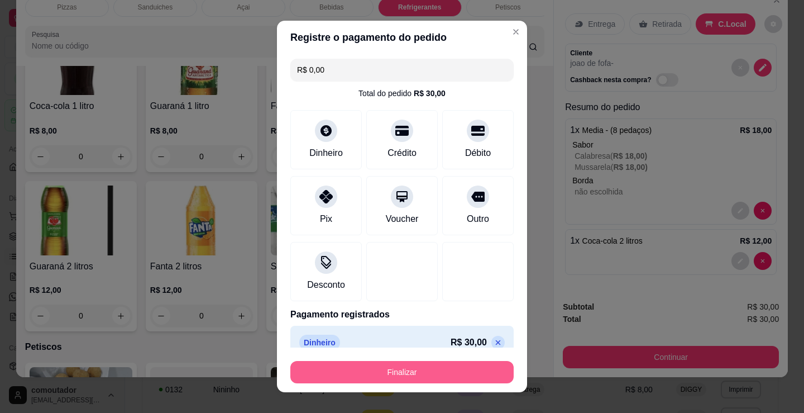
click at [417, 369] on button "Finalizar" at bounding box center [401, 372] width 223 height 22
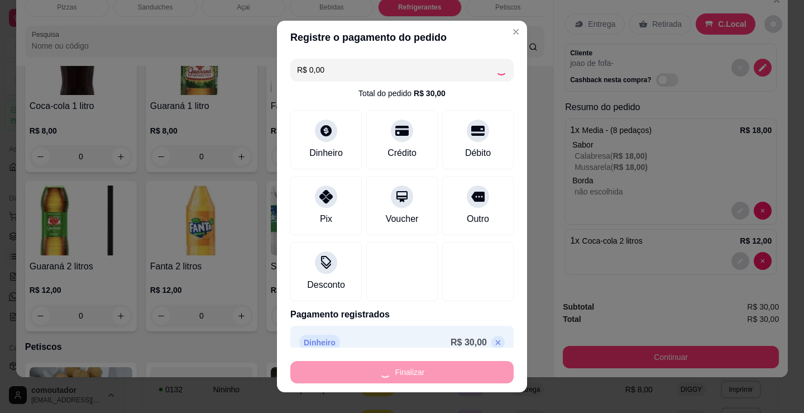
type input "0"
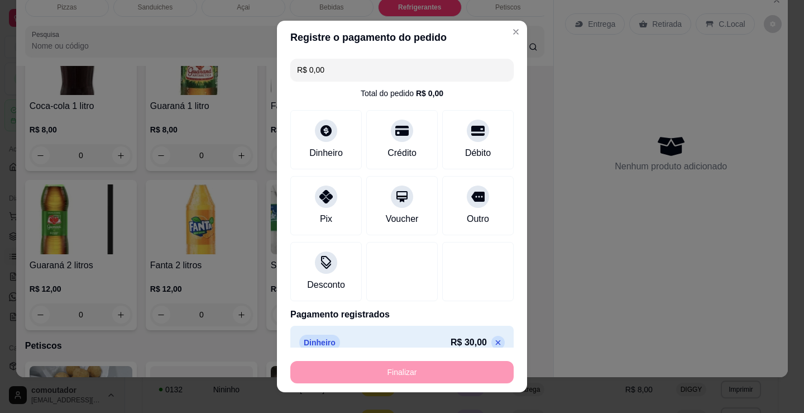
type input "-R$ 30,00"
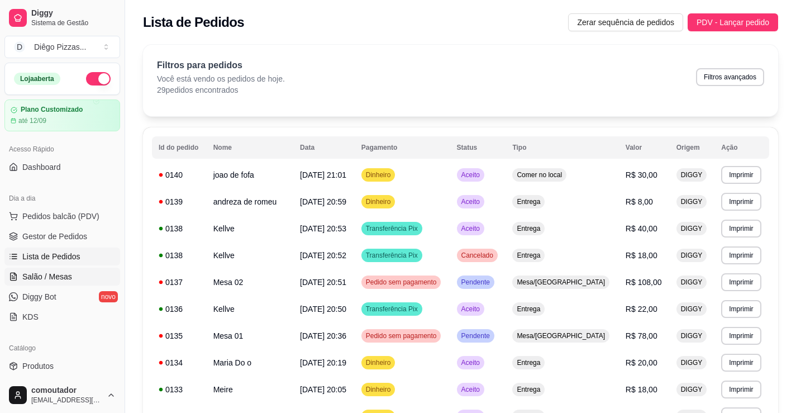
click at [73, 273] on link "Salão / Mesas" at bounding box center [62, 277] width 116 height 18
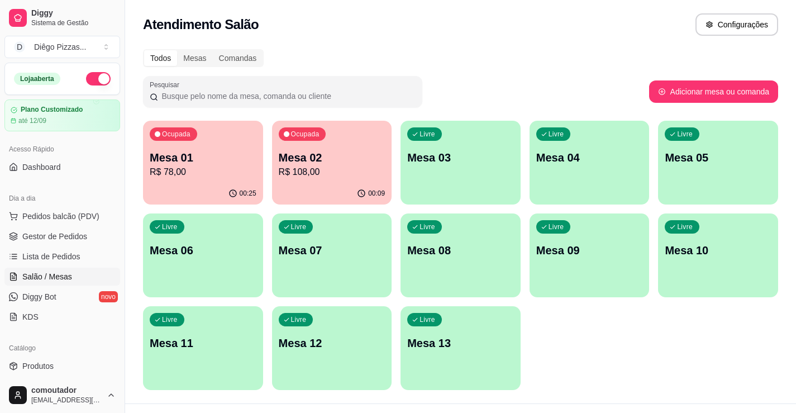
click at [332, 178] on p "R$ 108,00" at bounding box center [332, 171] width 107 height 13
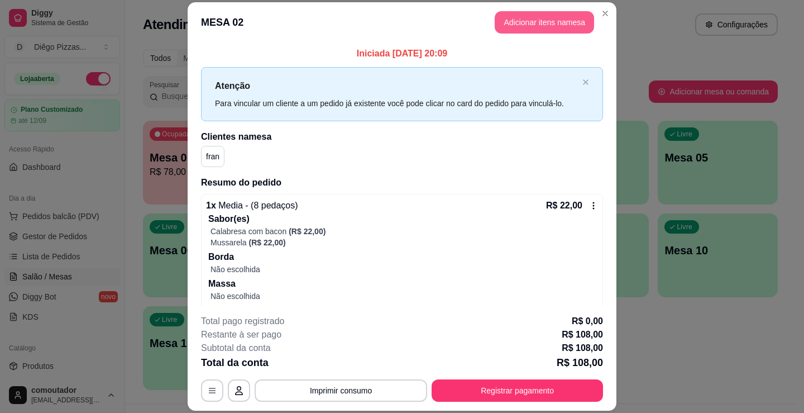
click at [546, 19] on button "Adicionar itens na mesa" at bounding box center [544, 22] width 99 height 22
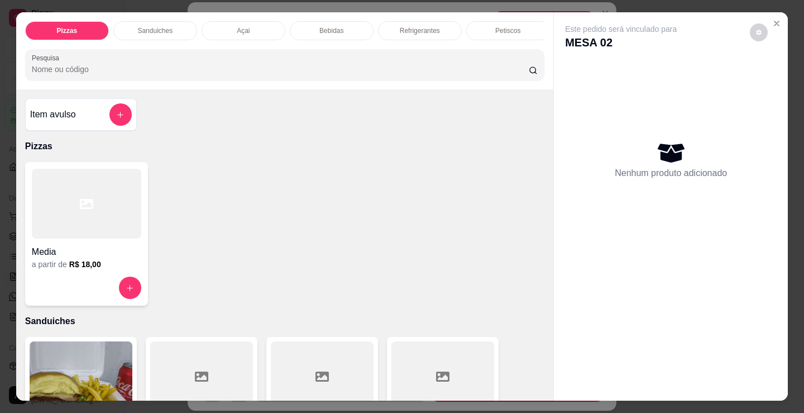
click at [498, 28] on p "Petiscos" at bounding box center [507, 30] width 25 height 9
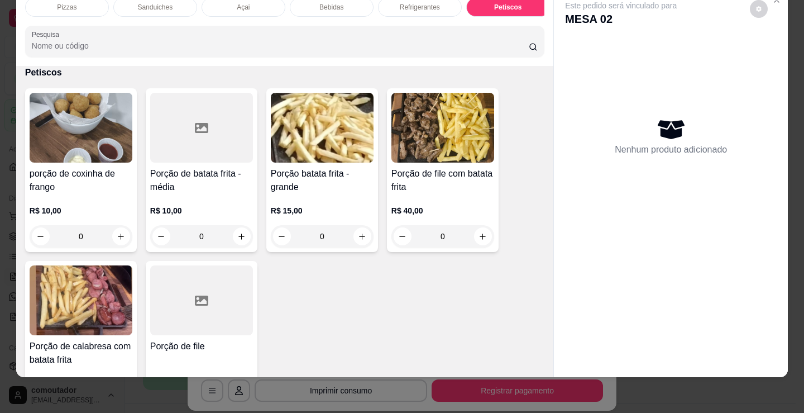
scroll to position [0, 270]
click at [326, 3] on p "doces" at bounding box center [327, 7] width 18 height 9
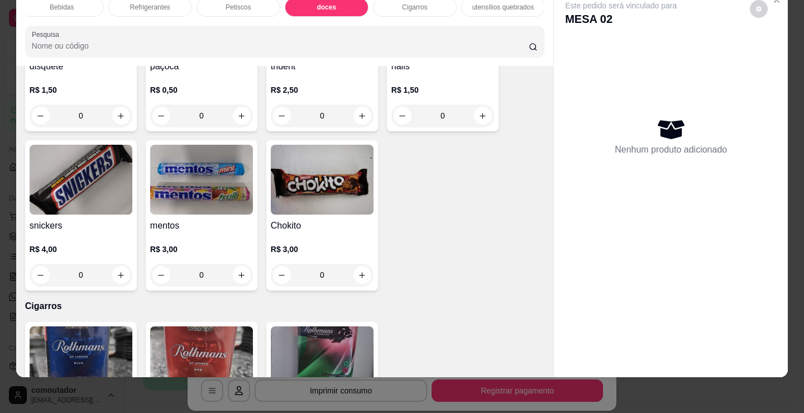
scroll to position [4204, 0]
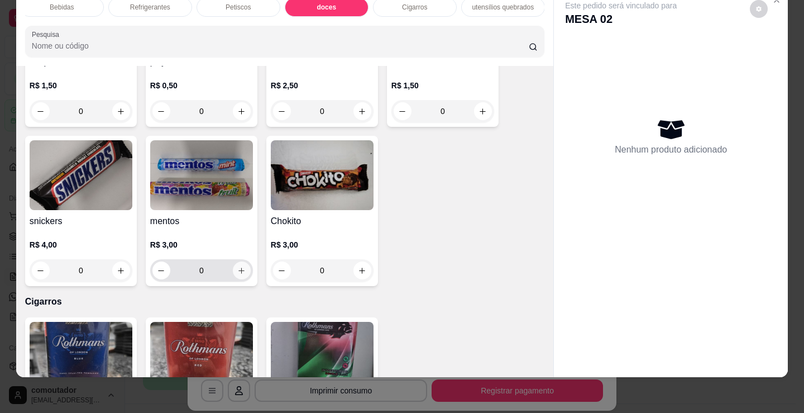
click at [237, 268] on icon "increase-product-quantity" at bounding box center [241, 270] width 8 height 8
type input "1"
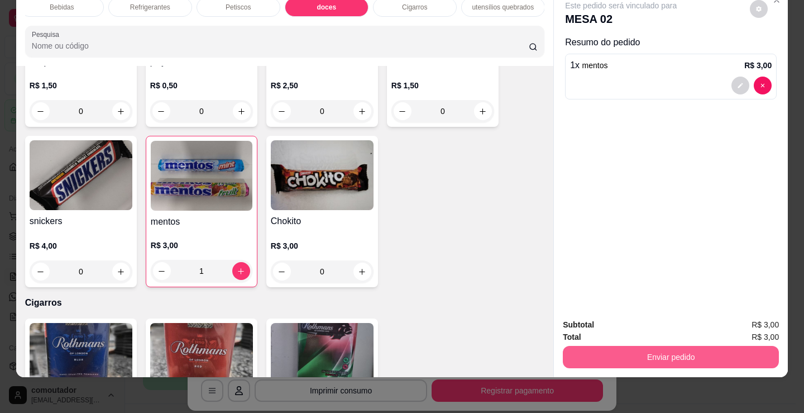
click at [705, 346] on button "Enviar pedido" at bounding box center [671, 357] width 216 height 22
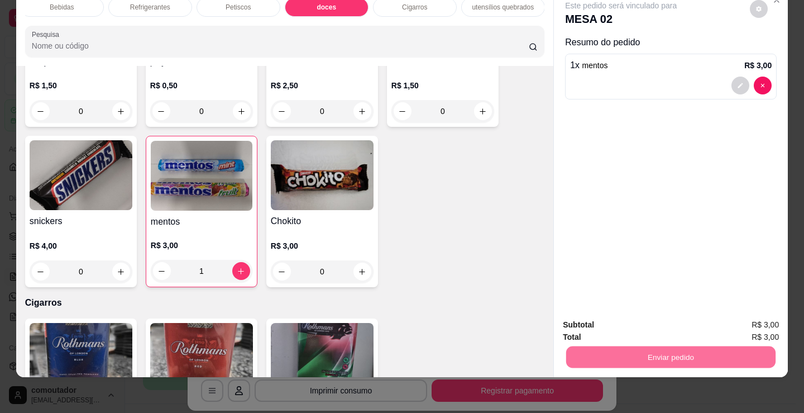
click at [676, 314] on button "Não registrar e enviar pedido" at bounding box center [634, 321] width 116 height 21
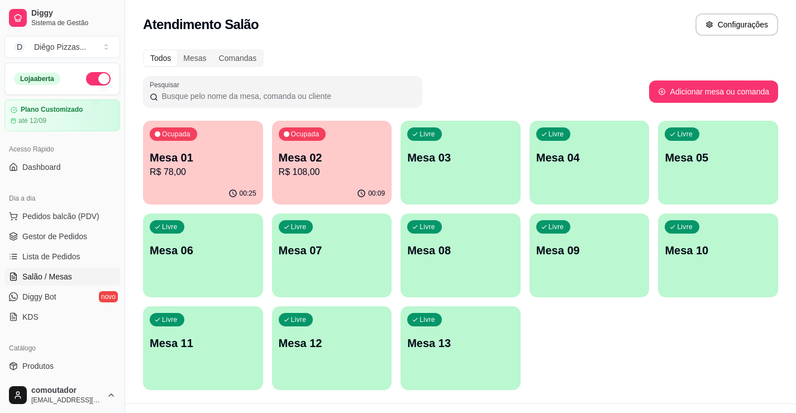
click at [312, 170] on p "R$ 108,00" at bounding box center [332, 171] width 107 height 13
click at [604, 369] on div "Ocupada Mesa 01 R$ 78,00 00:25 Ocupada Mesa 02 R$ 108,00 00:09 Livre Mesa 03 Li…" at bounding box center [460, 255] width 635 height 269
click at [311, 137] on p "Ocupada" at bounding box center [305, 135] width 27 height 9
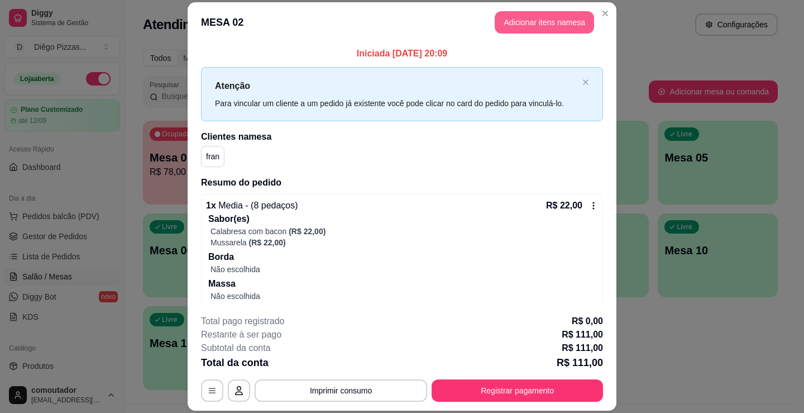
click at [514, 20] on button "Adicionar itens na mesa" at bounding box center [544, 22] width 99 height 22
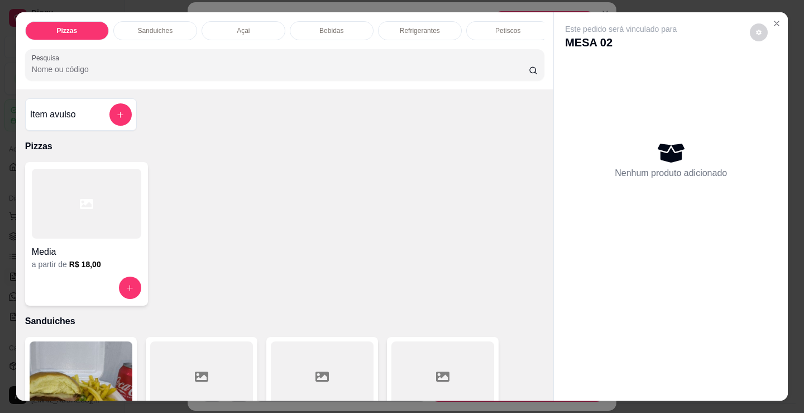
click at [504, 45] on div "Pizzas Sanduiches Açai Bebidas Refrigerantes Petiscos doces Cigarros utensílios…" at bounding box center [284, 50] width 537 height 77
click at [346, 22] on div "Bebidas" at bounding box center [332, 30] width 84 height 19
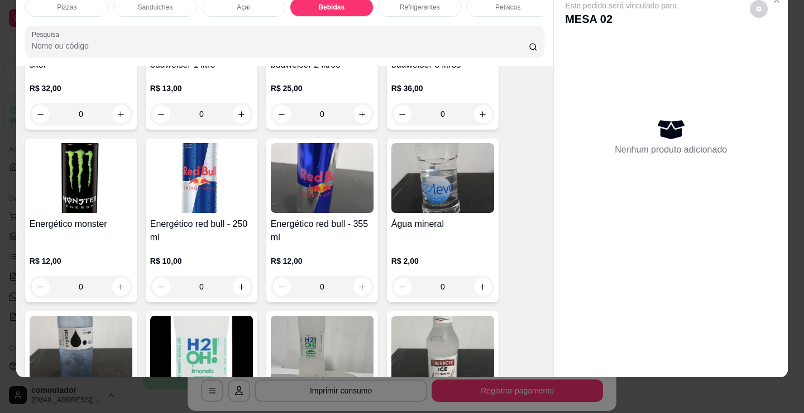
scroll to position [2334, 0]
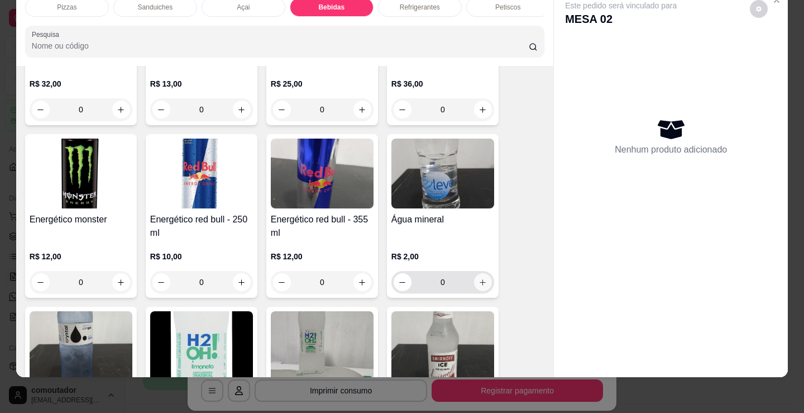
click at [486, 282] on button "increase-product-quantity" at bounding box center [483, 282] width 18 height 18
type input "1"
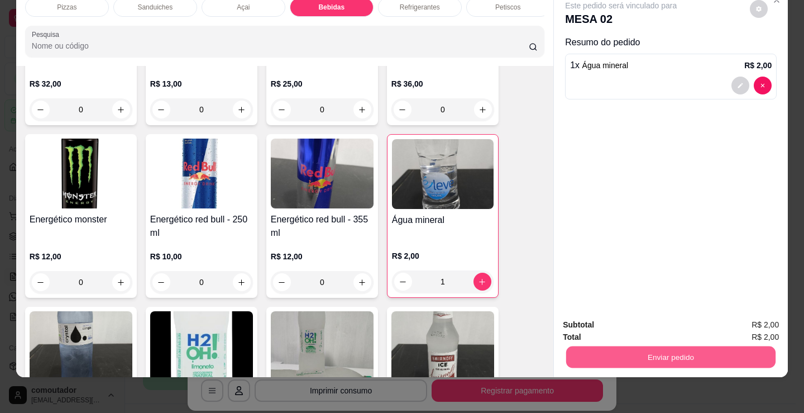
click at [725, 354] on button "Enviar pedido" at bounding box center [670, 357] width 209 height 22
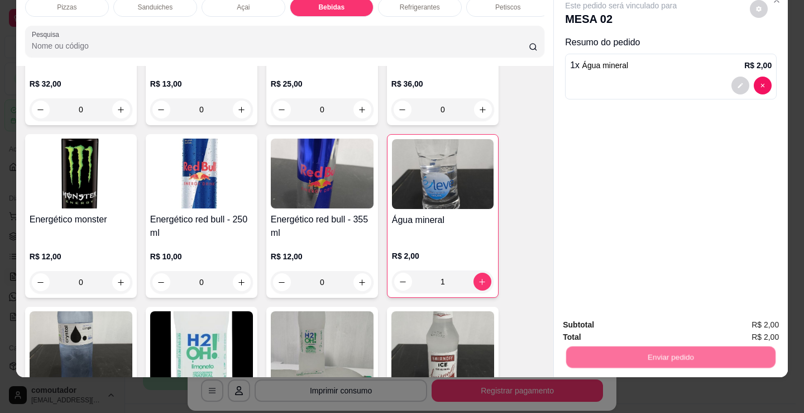
click at [664, 322] on button "Não registrar e enviar pedido" at bounding box center [634, 321] width 113 height 21
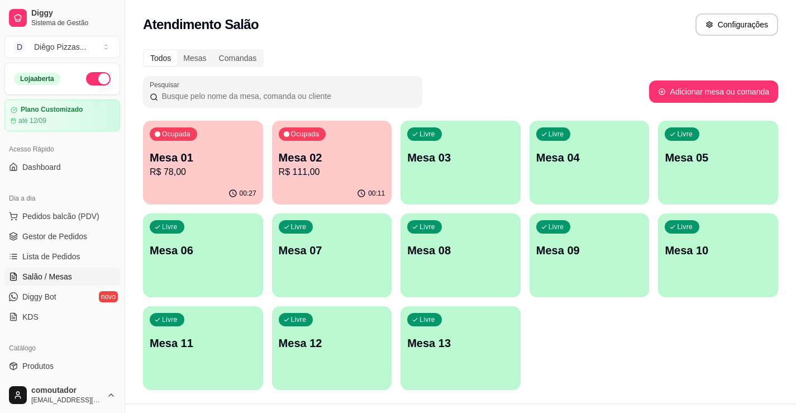
click at [444, 173] on div "Livre Mesa 03" at bounding box center [460, 156] width 120 height 70
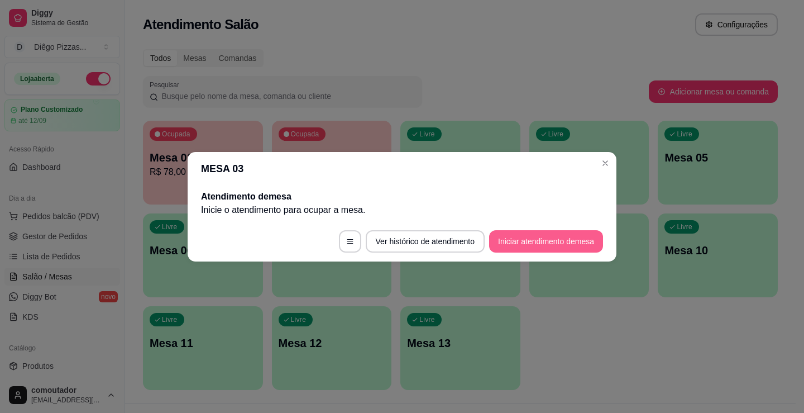
click at [552, 242] on button "Iniciar atendimento de mesa" at bounding box center [546, 241] width 114 height 22
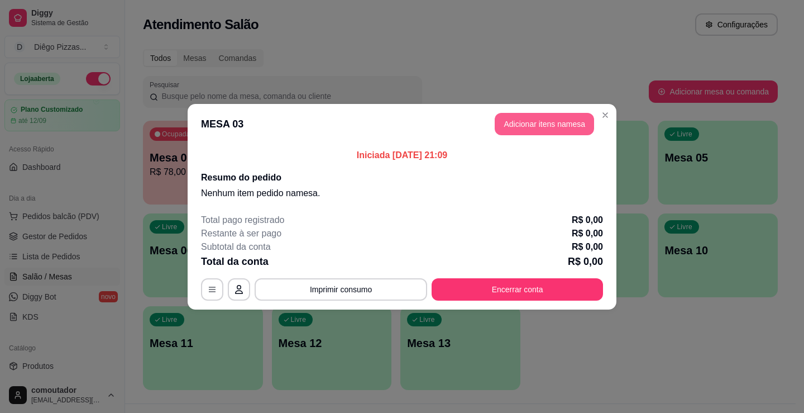
click at [537, 120] on button "Adicionar itens na mesa" at bounding box center [544, 124] width 99 height 22
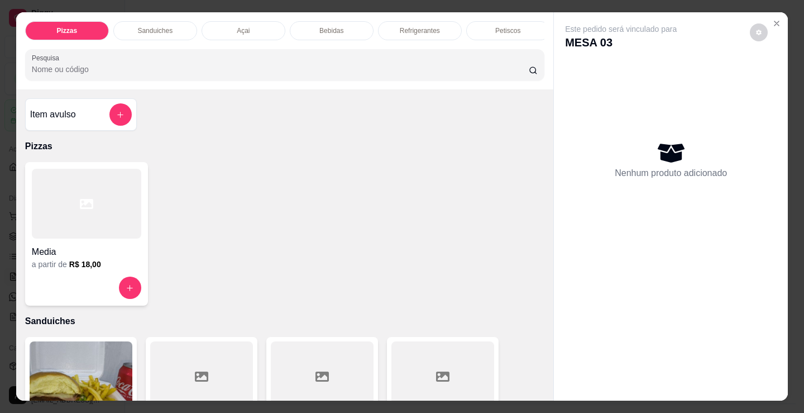
click at [442, 34] on div "Refrigerantes" at bounding box center [420, 30] width 84 height 19
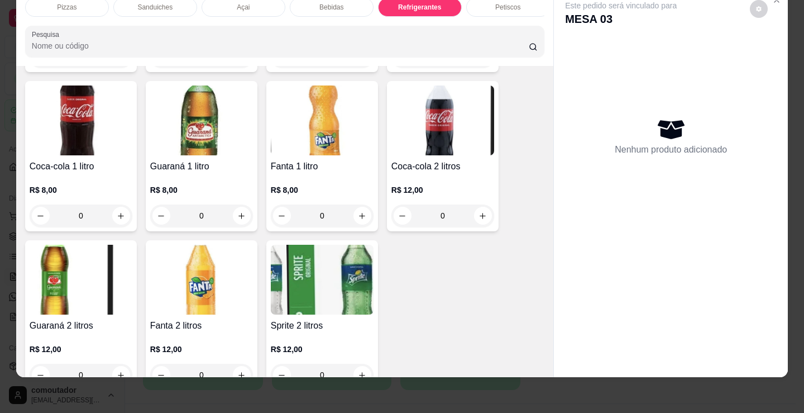
scroll to position [3395, 0]
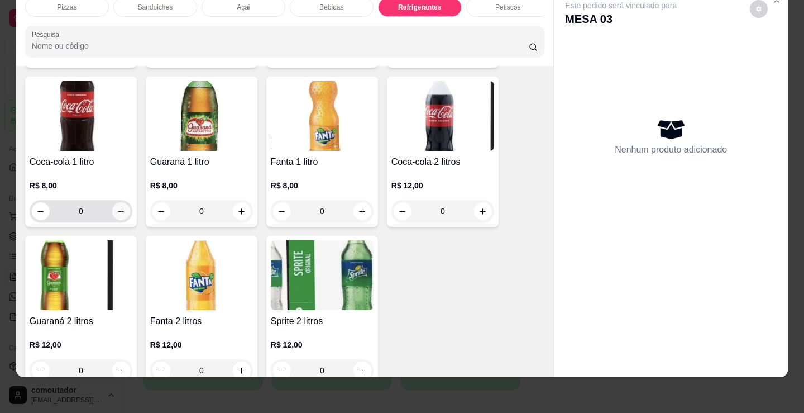
click at [120, 216] on icon "increase-product-quantity" at bounding box center [121, 211] width 8 height 8
type input "1"
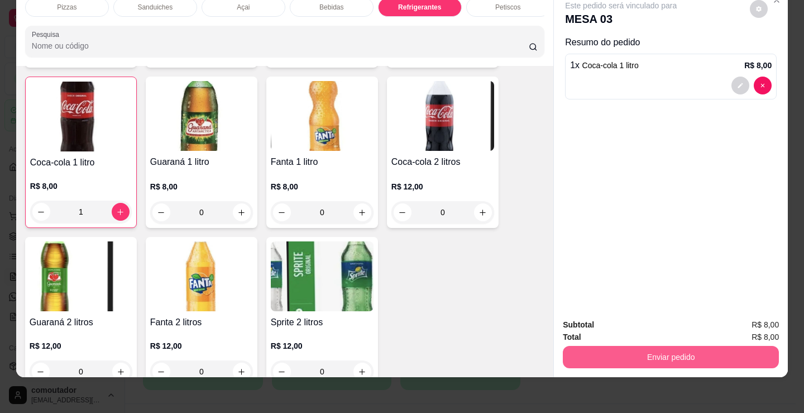
click at [623, 347] on button "Enviar pedido" at bounding box center [671, 357] width 216 height 22
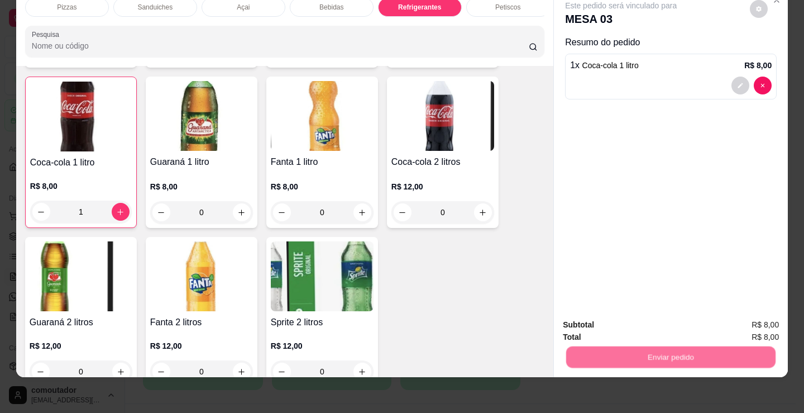
click at [617, 314] on button "Não registrar e enviar pedido" at bounding box center [634, 321] width 116 height 21
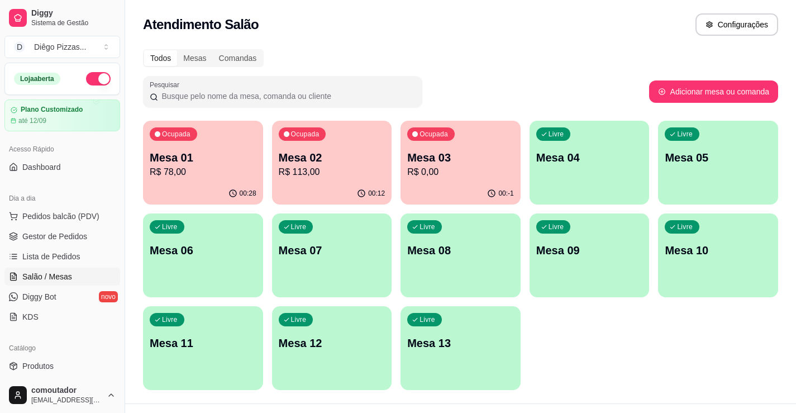
click at [321, 170] on p "R$ 113,00" at bounding box center [332, 171] width 107 height 13
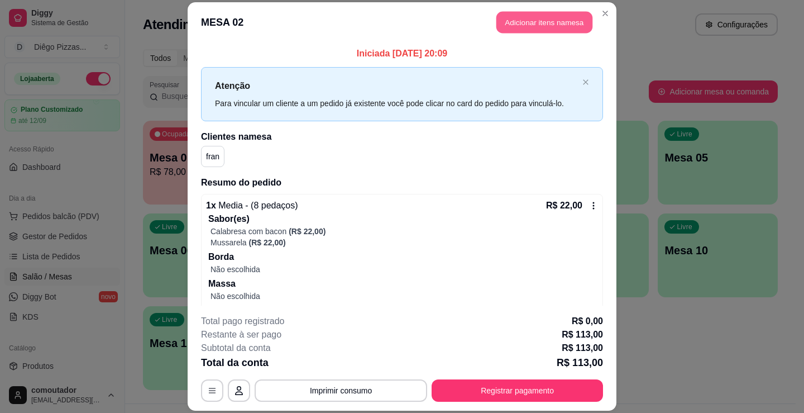
click at [509, 29] on button "Adicionar itens na mesa" at bounding box center [545, 22] width 96 height 22
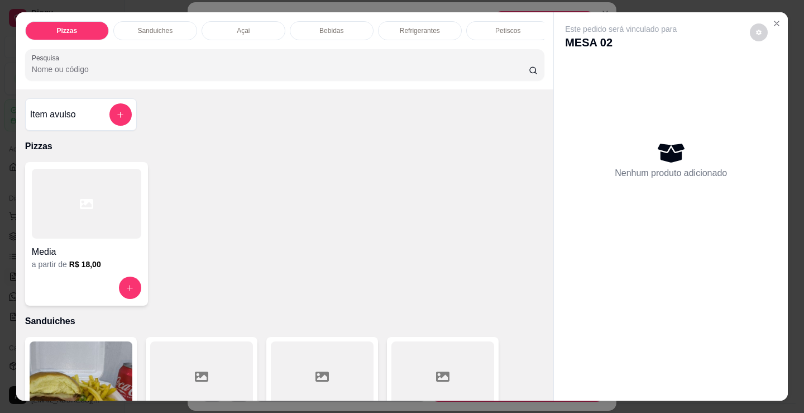
scroll to position [0, 270]
click at [338, 23] on div "doces" at bounding box center [327, 30] width 84 height 19
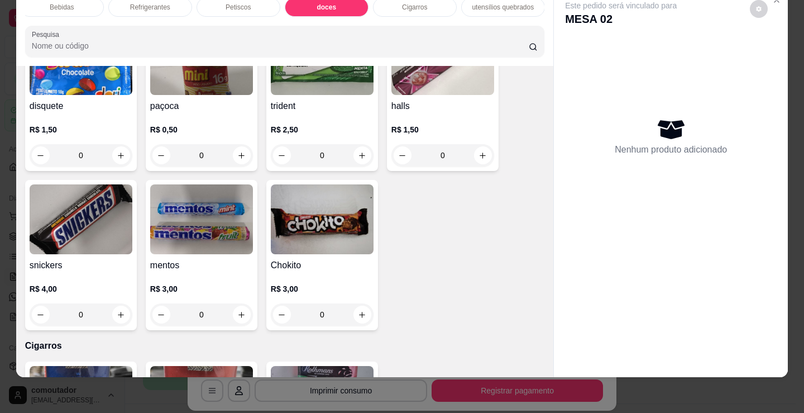
scroll to position [4259, 0]
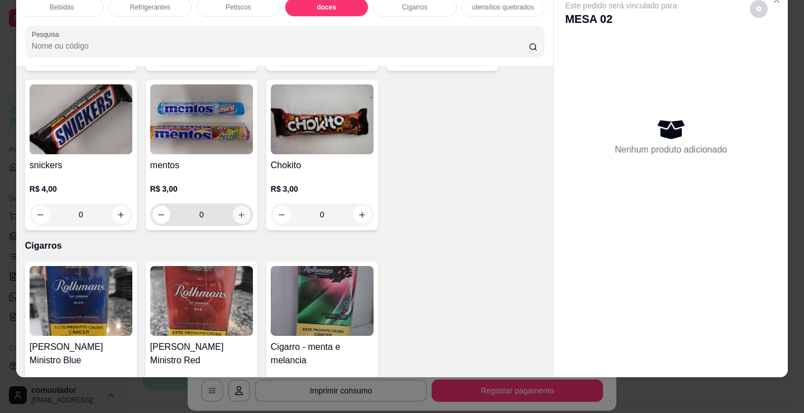
click at [239, 214] on icon "increase-product-quantity" at bounding box center [241, 215] width 8 height 8
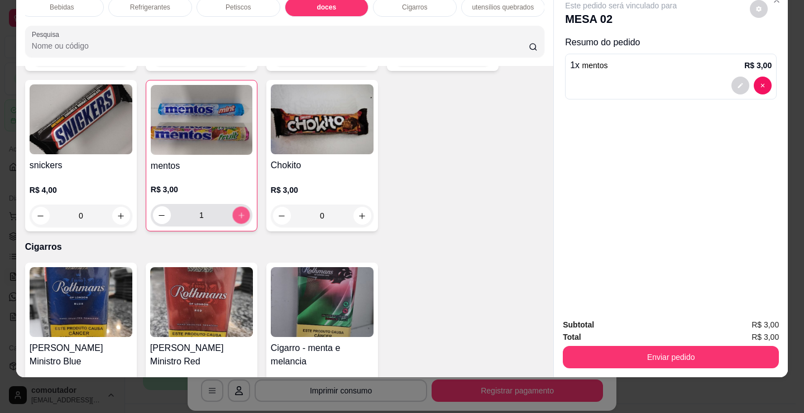
click at [239, 214] on icon "increase-product-quantity" at bounding box center [241, 215] width 8 height 8
type input "2"
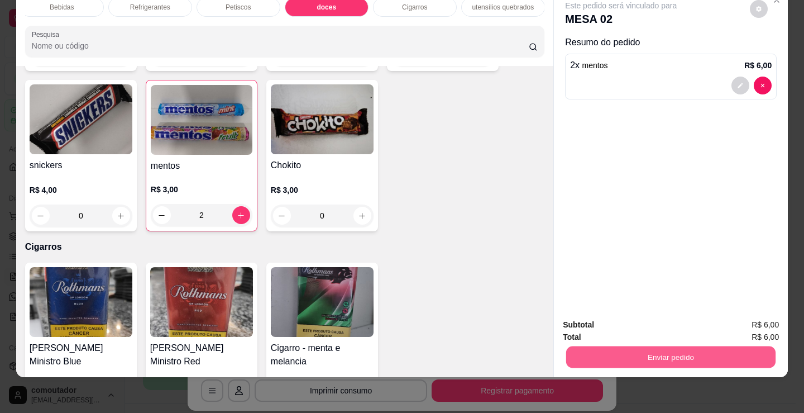
click at [621, 346] on button "Enviar pedido" at bounding box center [670, 357] width 209 height 22
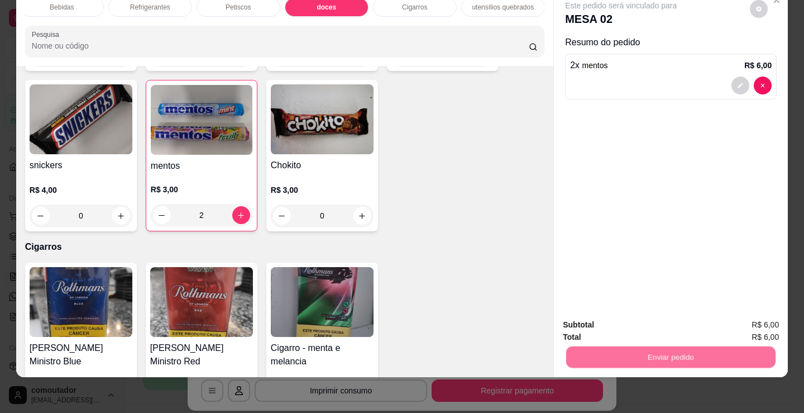
click at [612, 322] on button "Não registrar e enviar pedido" at bounding box center [634, 321] width 113 height 21
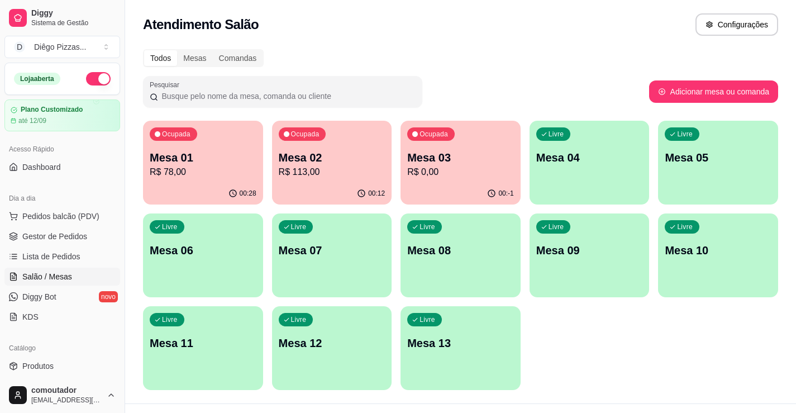
click at [543, 351] on div "Ocupada Mesa 01 R$ 78,00 00:28 Ocupada Mesa 02 R$ 113,00 00:12 Ocupada Mesa 03 …" at bounding box center [460, 255] width 635 height 269
click at [493, 209] on div "Ocupada Mesa 01 R$ 78,00 00:28 Ocupada Mesa 02 R$ 113,00 00:12 Ocupada Mesa 03 …" at bounding box center [460, 255] width 635 height 269
click at [487, 188] on div "00:-1" at bounding box center [460, 192] width 116 height 21
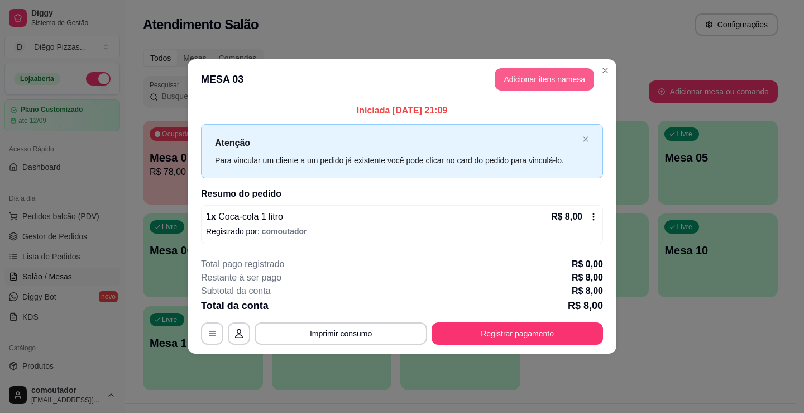
click at [547, 87] on button "Adicionar itens na mesa" at bounding box center [544, 79] width 99 height 22
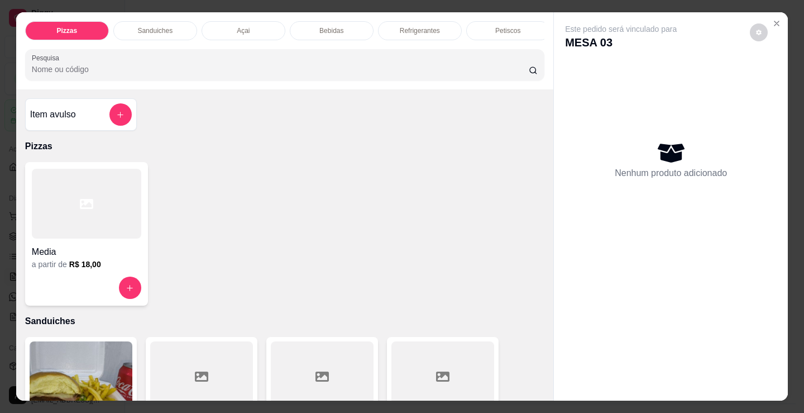
click at [431, 26] on p "Refrigerantes" at bounding box center [420, 30] width 40 height 9
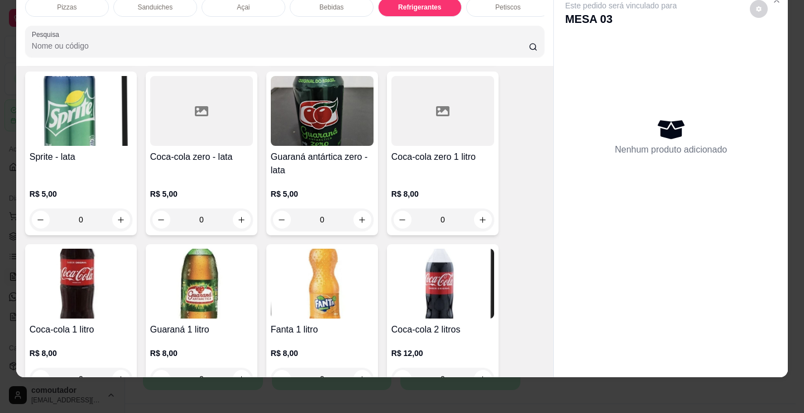
scroll to position [3284, 0]
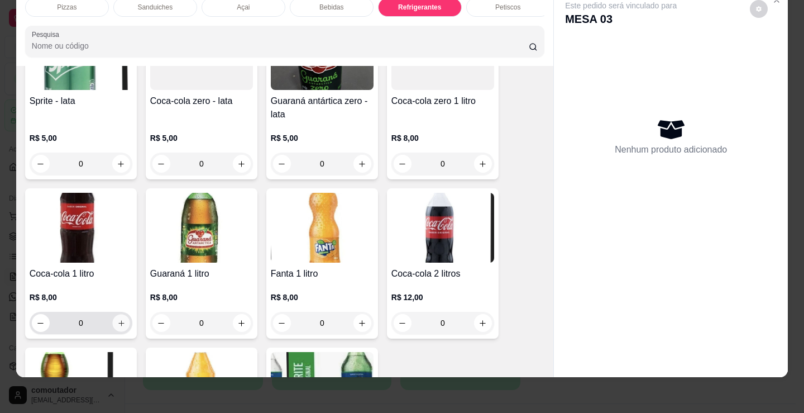
click at [117, 322] on icon "increase-product-quantity" at bounding box center [121, 323] width 8 height 8
type input "1"
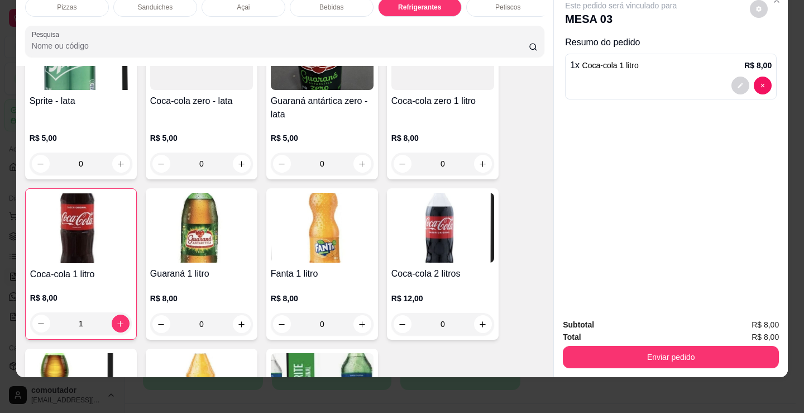
click at [83, 4] on div "Pizzas" at bounding box center [67, 7] width 84 height 19
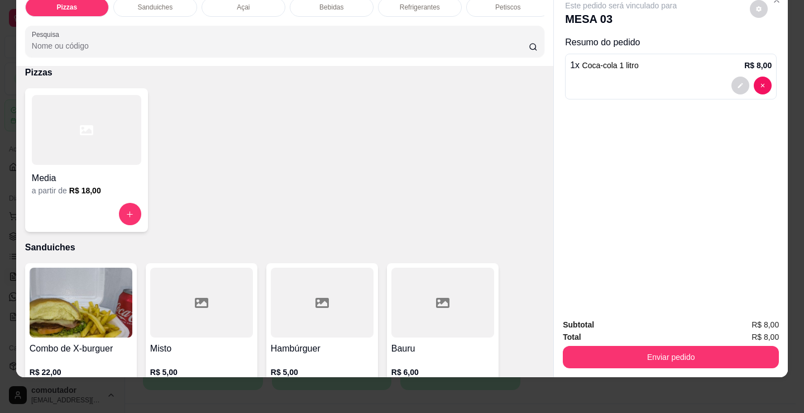
click at [96, 126] on div at bounding box center [86, 130] width 109 height 70
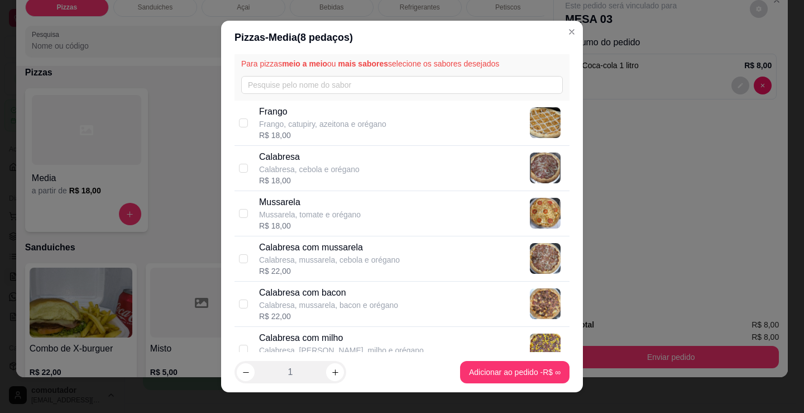
scroll to position [56, 0]
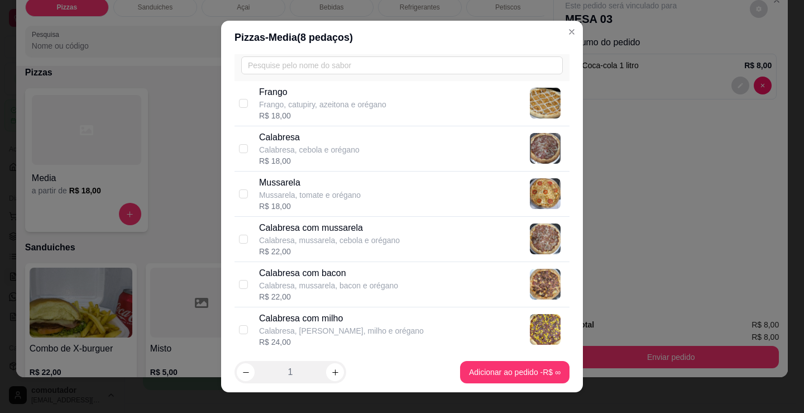
click at [344, 145] on p "Calabresa, cebola e orégano" at bounding box center [309, 149] width 101 height 11
checkbox input "true"
click at [340, 188] on p "Mussarela" at bounding box center [310, 182] width 102 height 13
checkbox input "true"
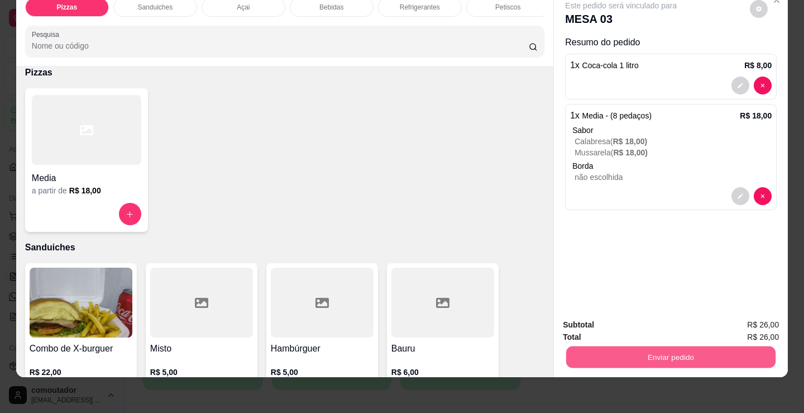
click at [628, 346] on button "Enviar pedido" at bounding box center [670, 357] width 209 height 22
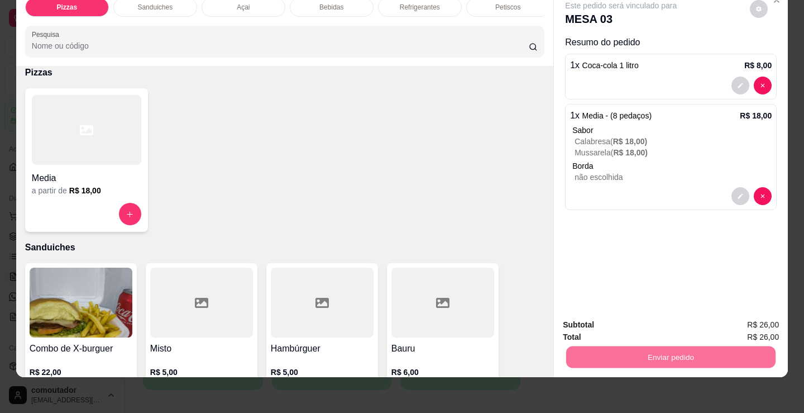
click at [631, 317] on button "Não registrar e enviar pedido" at bounding box center [634, 321] width 113 height 21
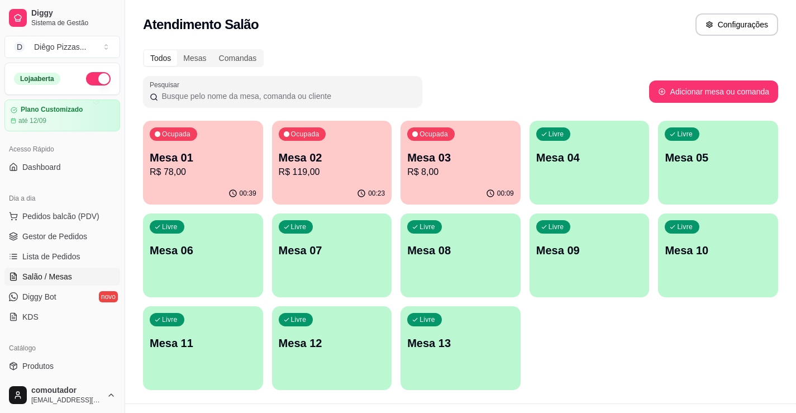
click at [323, 155] on p "Mesa 02" at bounding box center [332, 158] width 107 height 16
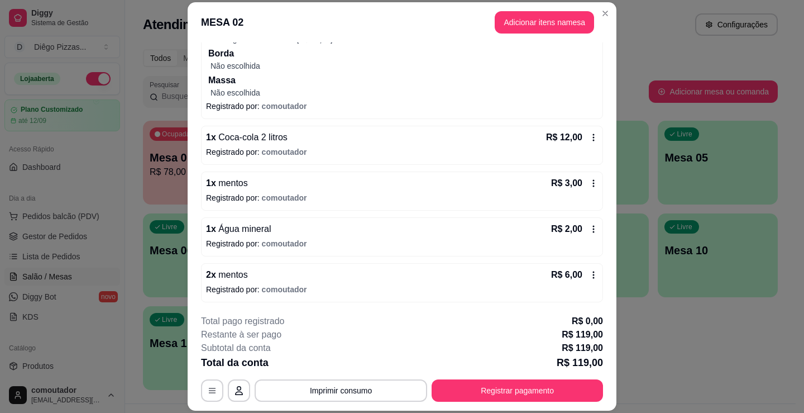
scroll to position [452, 0]
click at [345, 390] on button "Imprimir consumo" at bounding box center [341, 390] width 173 height 22
click at [330, 362] on button "IMPRESSORA" at bounding box center [340, 365] width 81 height 18
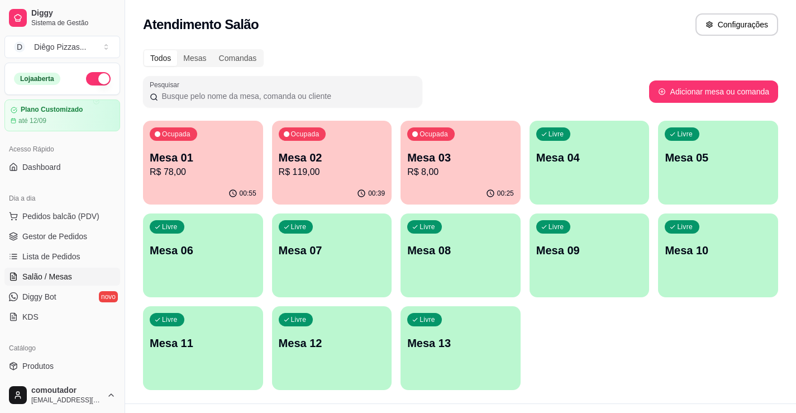
click at [195, 170] on p "R$ 78,00" at bounding box center [203, 171] width 107 height 13
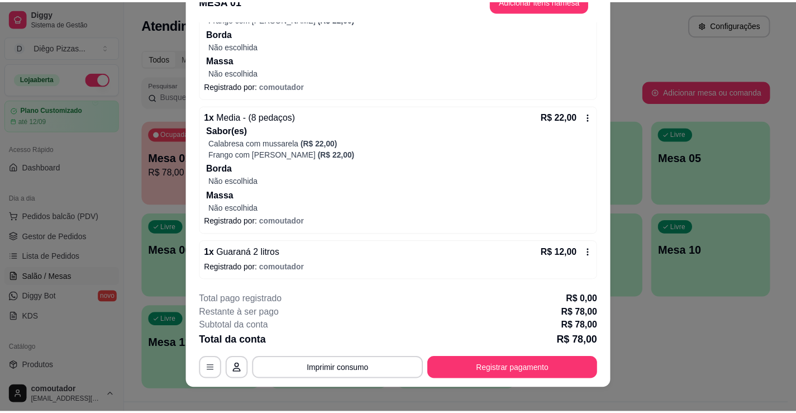
scroll to position [34, 0]
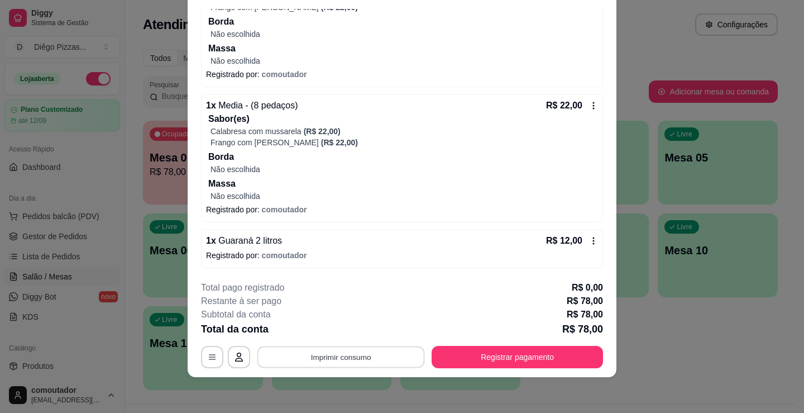
click at [352, 355] on button "Imprimir consumo" at bounding box center [341, 357] width 168 height 22
click at [334, 340] on button "IMPRESSORA" at bounding box center [340, 331] width 81 height 18
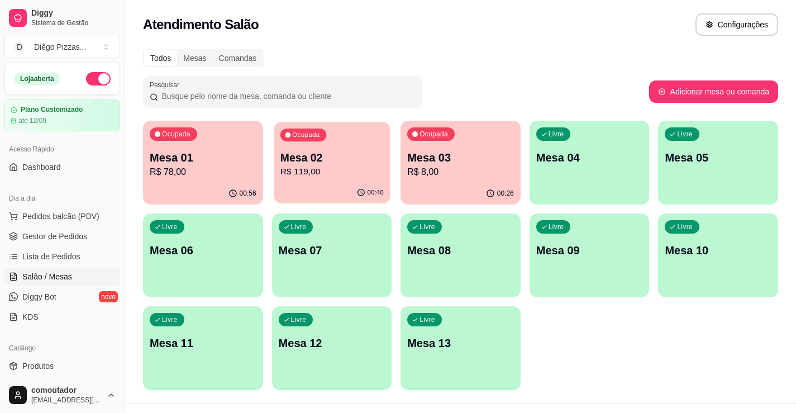
click at [308, 165] on p "R$ 119,00" at bounding box center [331, 171] width 103 height 13
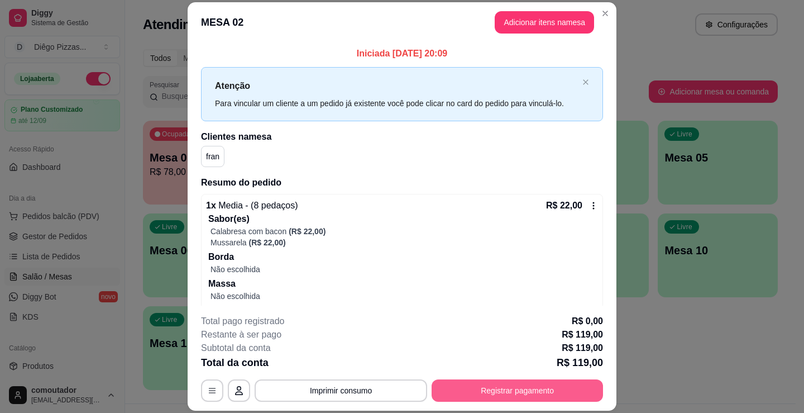
click at [497, 385] on button "Registrar pagamento" at bounding box center [517, 390] width 171 height 22
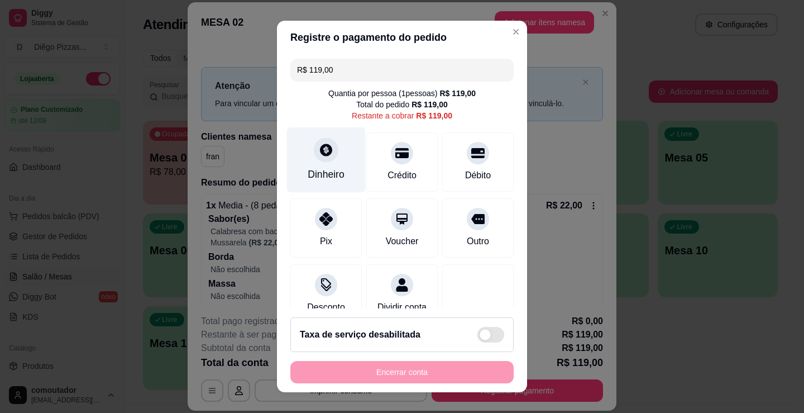
click at [319, 144] on icon at bounding box center [326, 149] width 15 height 15
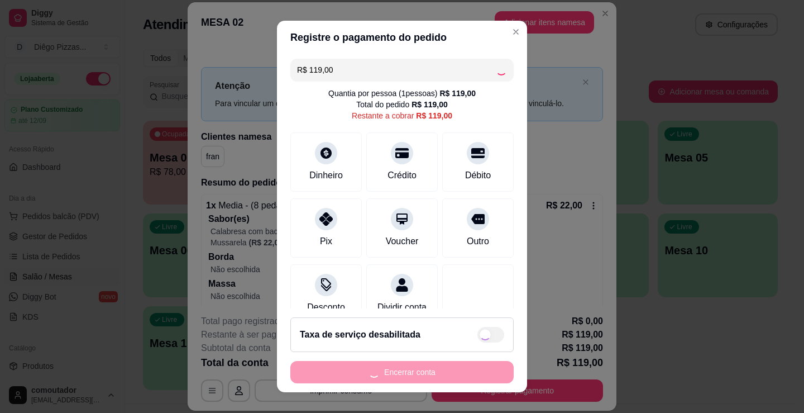
click at [413, 370] on div "Encerrar conta" at bounding box center [401, 372] width 223 height 22
type input "R$ 0,00"
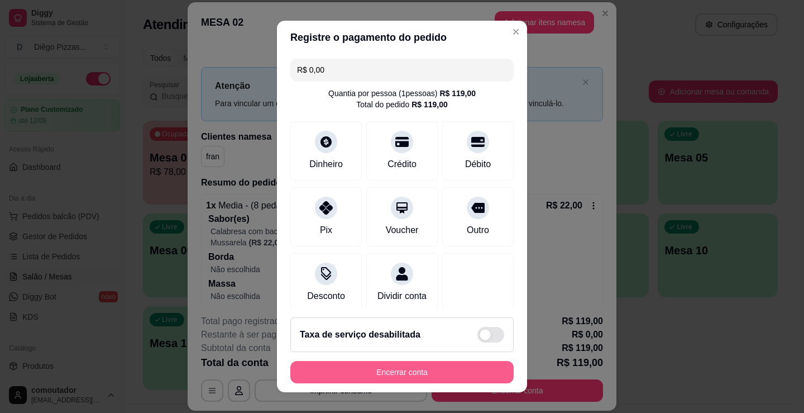
click at [436, 378] on button "Encerrar conta" at bounding box center [401, 372] width 223 height 22
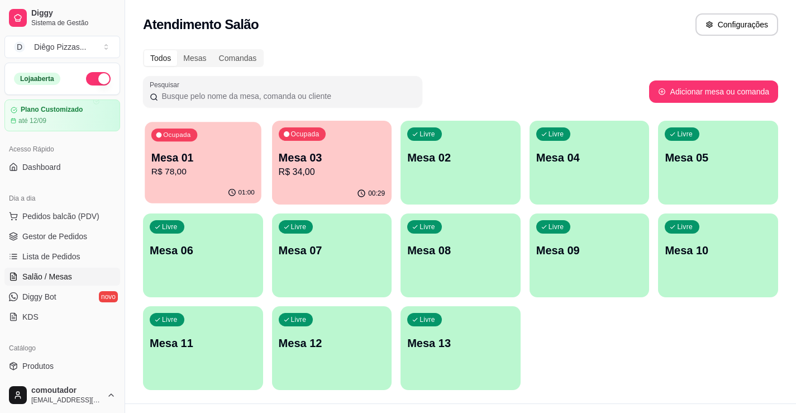
click at [227, 159] on p "Mesa 01" at bounding box center [202, 157] width 103 height 15
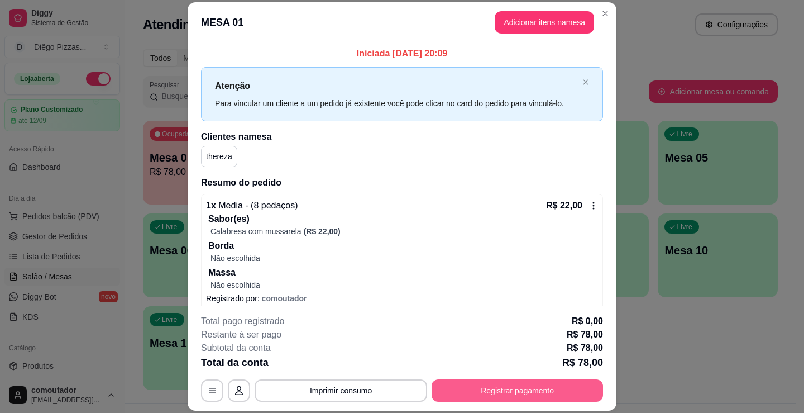
click at [521, 388] on button "Registrar pagamento" at bounding box center [517, 390] width 171 height 22
click at [537, 397] on button "Registrar pagamento" at bounding box center [518, 391] width 166 height 22
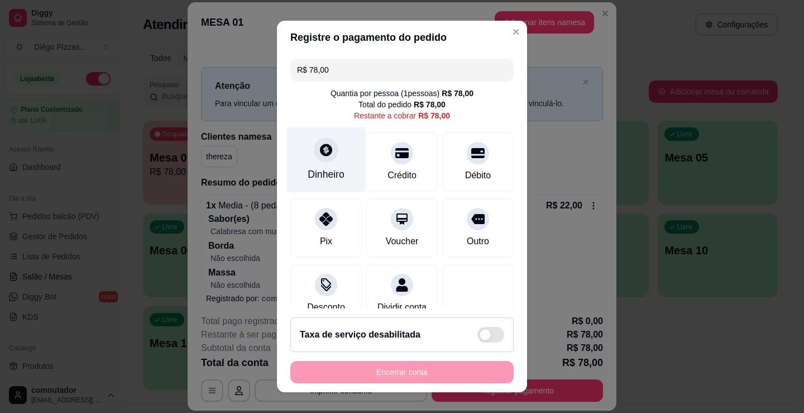
click at [323, 169] on div "Dinheiro" at bounding box center [326, 174] width 37 height 15
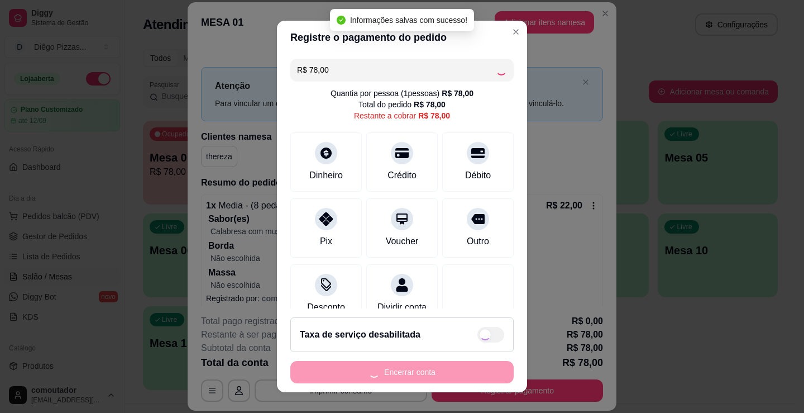
type input "R$ 0,00"
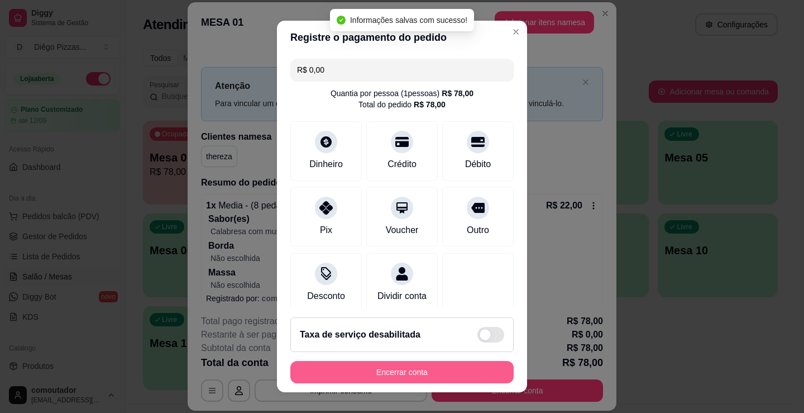
click at [413, 366] on button "Encerrar conta" at bounding box center [401, 372] width 223 height 22
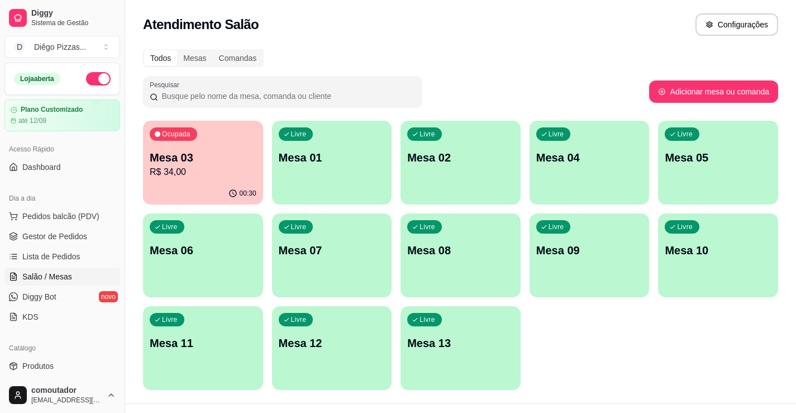
click at [251, 144] on div "Ocupada Mesa 03 R$ 34,00" at bounding box center [203, 152] width 120 height 62
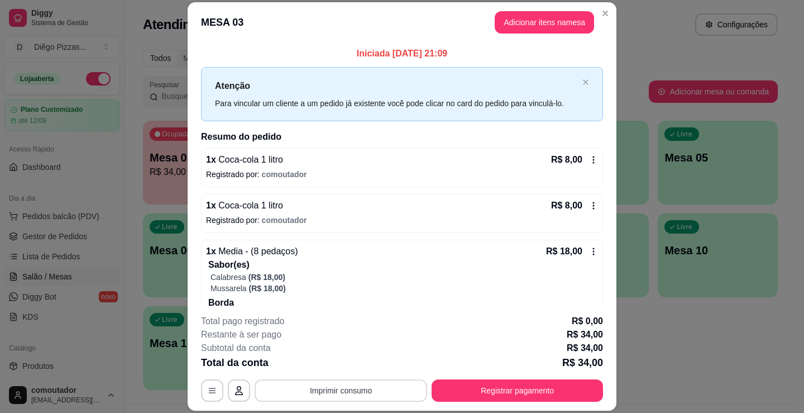
click at [352, 383] on button "Imprimir consumo" at bounding box center [341, 390] width 173 height 22
click at [347, 364] on button "IMPRESSORA" at bounding box center [340, 365] width 81 height 18
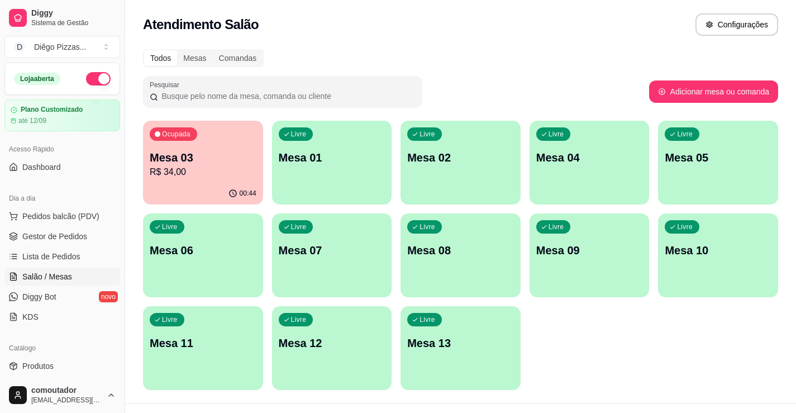
click at [98, 77] on button "button" at bounding box center [98, 78] width 25 height 13
click at [230, 183] on div "00:52" at bounding box center [203, 194] width 120 height 22
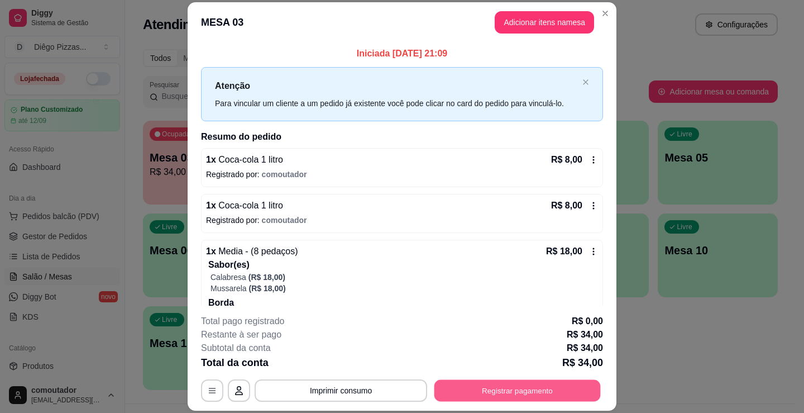
click at [517, 393] on button "Registrar pagamento" at bounding box center [518, 391] width 166 height 22
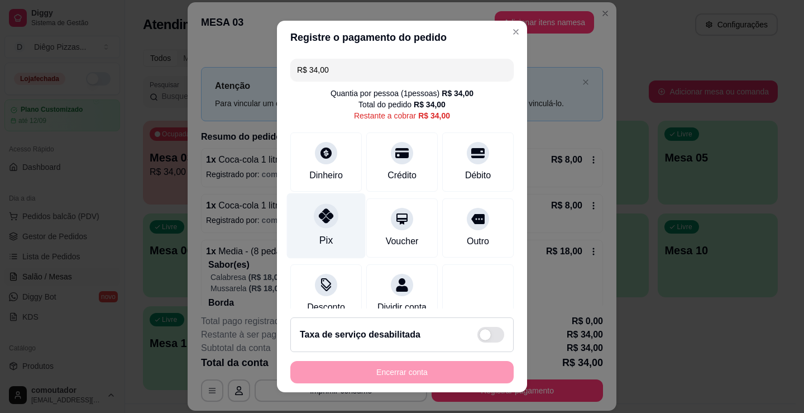
click at [327, 212] on div at bounding box center [326, 215] width 25 height 25
type input "R$ 0,00"
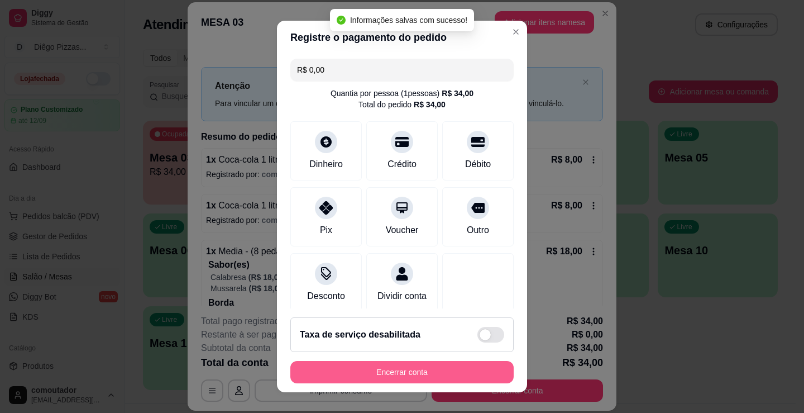
click at [473, 364] on button "Encerrar conta" at bounding box center [401, 372] width 223 height 22
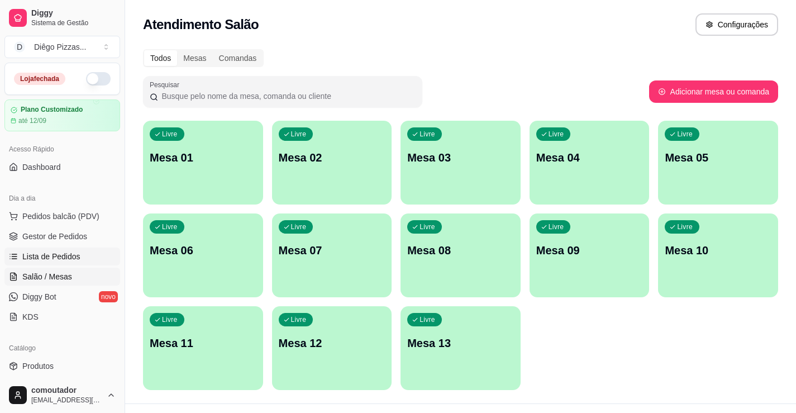
click at [50, 257] on span "Lista de Pedidos" at bounding box center [51, 256] width 58 height 11
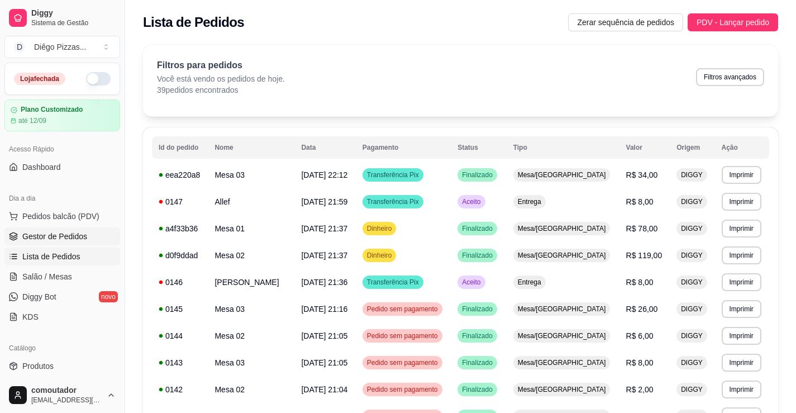
click at [47, 232] on span "Gestor de Pedidos" at bounding box center [54, 236] width 65 height 11
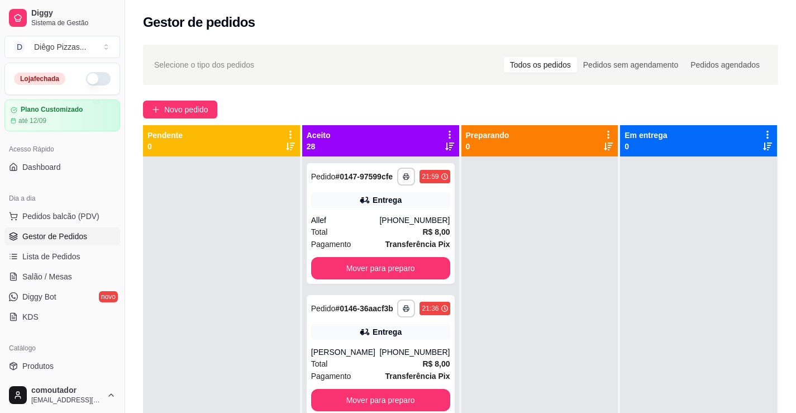
click at [480, 107] on div "Novo pedido" at bounding box center [460, 110] width 635 height 18
click at [445, 137] on icon at bounding box center [450, 135] width 10 height 10
click at [403, 165] on span "Com essa opção você tem a opção de mover todos os pedidos que estão em uma etap…" at bounding box center [377, 168] width 132 height 21
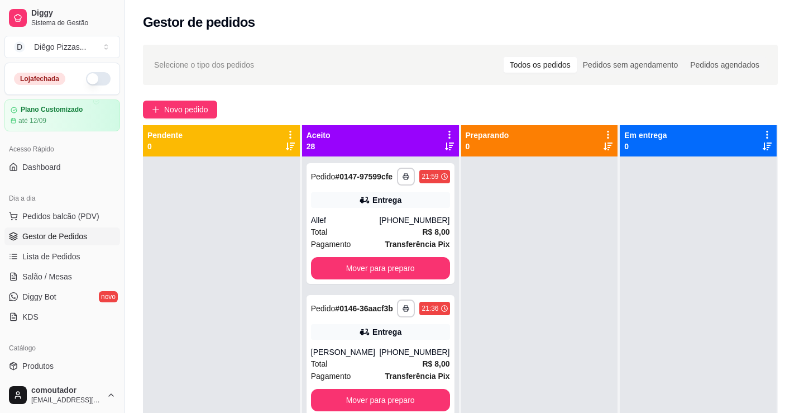
click at [327, 219] on label "Estou ciente de que esta ação será irreverssível e quero mover os pedidos." at bounding box center [402, 237] width 269 height 36
click at [279, 238] on input "Estou ciente de que esta ação será irreverssível e quero mover os pedidos." at bounding box center [275, 241] width 7 height 7
checkbox input "true"
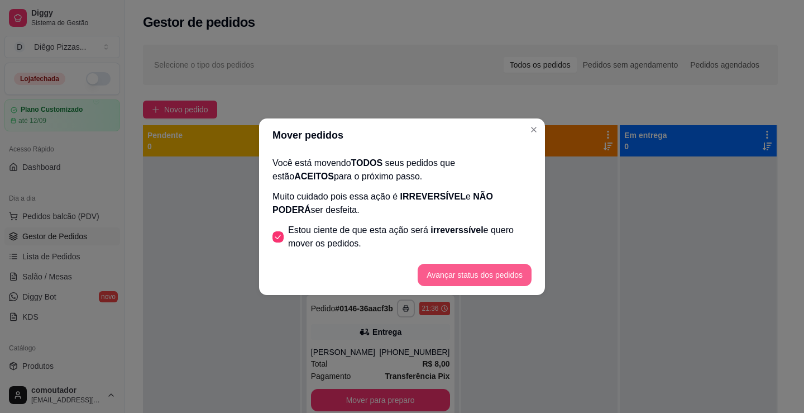
click at [459, 284] on button "Avançar status dos pedidos" at bounding box center [475, 275] width 114 height 22
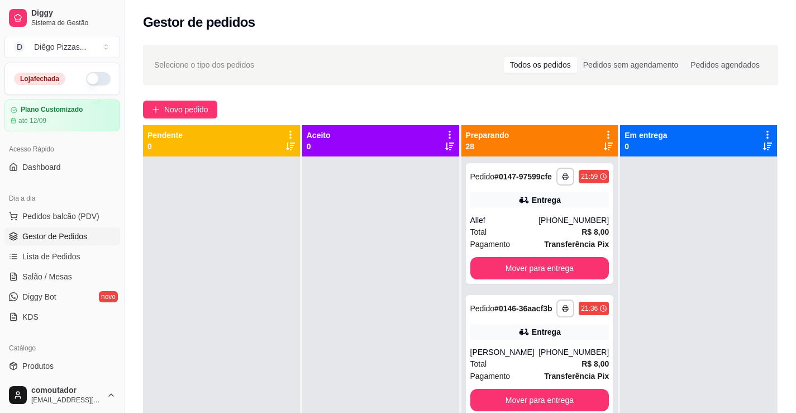
click at [602, 130] on div "Preparando 28" at bounding box center [539, 140] width 157 height 31
click at [603, 130] on icon at bounding box center [608, 135] width 10 height 10
click at [529, 170] on span "Com essa opção você tem a opção de mover todos os pedidos que estão em uma etap…" at bounding box center [534, 168] width 132 height 21
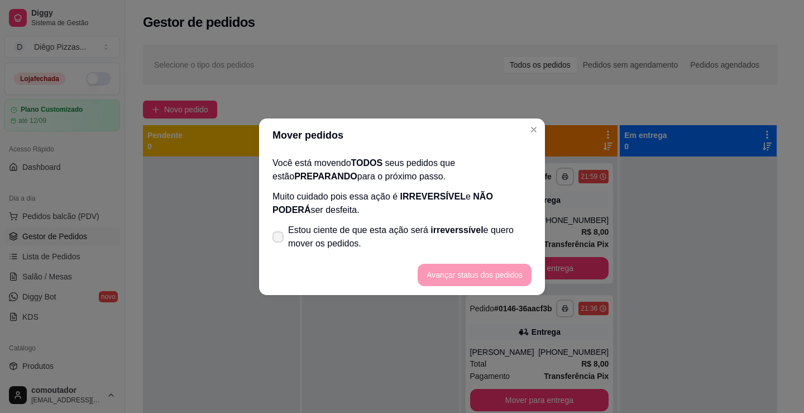
click at [446, 233] on span "irreverssível" at bounding box center [457, 229] width 53 height 9
click at [279, 238] on input "Estou ciente de que esta ação será irreverssível e quero mover os pedidos." at bounding box center [275, 241] width 7 height 7
checkbox input "true"
click at [480, 270] on button "Avançar status dos pedidos" at bounding box center [474, 275] width 111 height 22
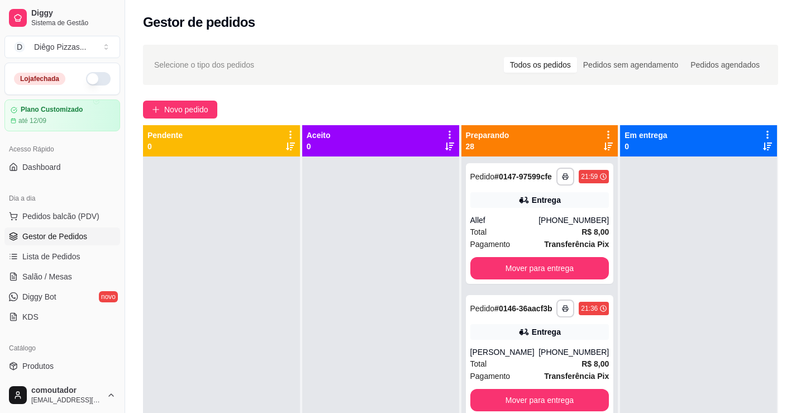
click at [603, 138] on icon at bounding box center [608, 135] width 10 height 10
click at [530, 176] on span "Com essa opção você tem a opção de mover todos os pedidos que estão em uma etap…" at bounding box center [534, 168] width 132 height 21
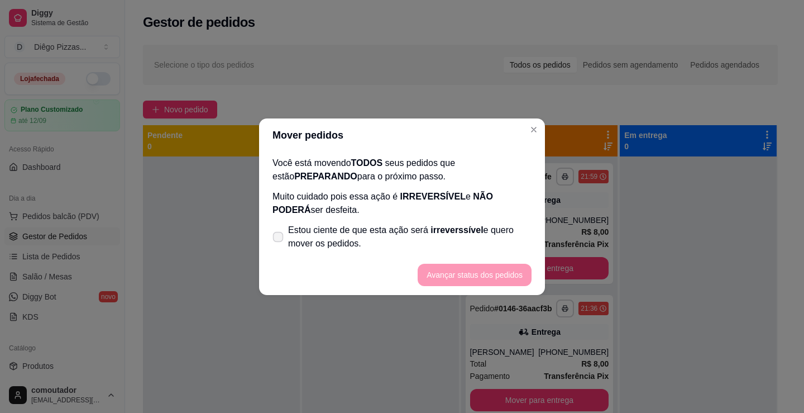
click at [440, 240] on span "Estou ciente de que esta ação será irreverssível e quero mover os pedidos." at bounding box center [410, 236] width 244 height 27
click at [279, 240] on input "Estou ciente de que esta ação será irreverssível e quero mover os pedidos." at bounding box center [275, 241] width 7 height 7
checkbox input "true"
click at [466, 282] on button "Avançar status dos pedidos" at bounding box center [474, 275] width 111 height 22
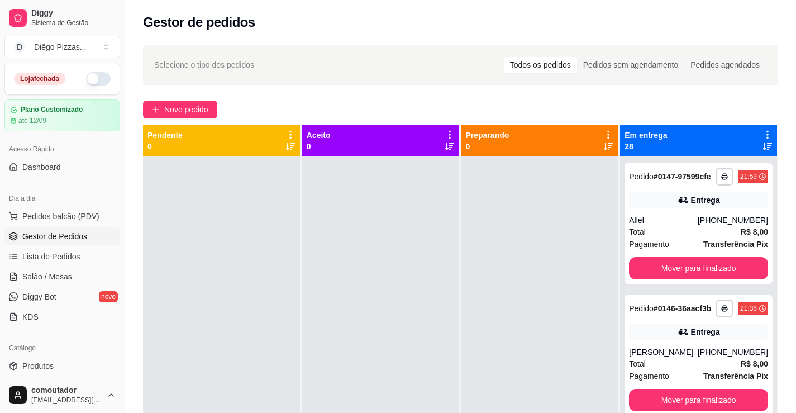
click at [762, 131] on icon at bounding box center [767, 135] width 10 height 10
click at [632, 155] on span "Mover pedidos de etapa" at bounding box center [657, 153] width 67 height 9
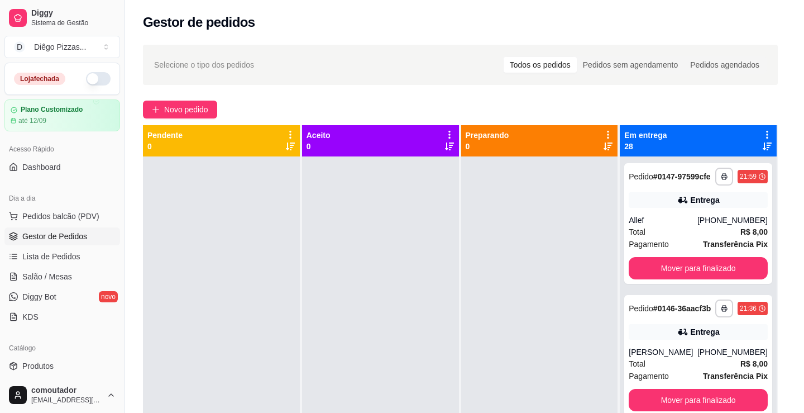
click at [446, 222] on label "Estou ciente de que esta ação será irreverssível e quero mover os pedidos." at bounding box center [402, 237] width 268 height 36
click at [279, 238] on input "Estou ciente de que esta ação será irreverssível e quero mover os pedidos." at bounding box center [275, 241] width 7 height 7
checkbox input "true"
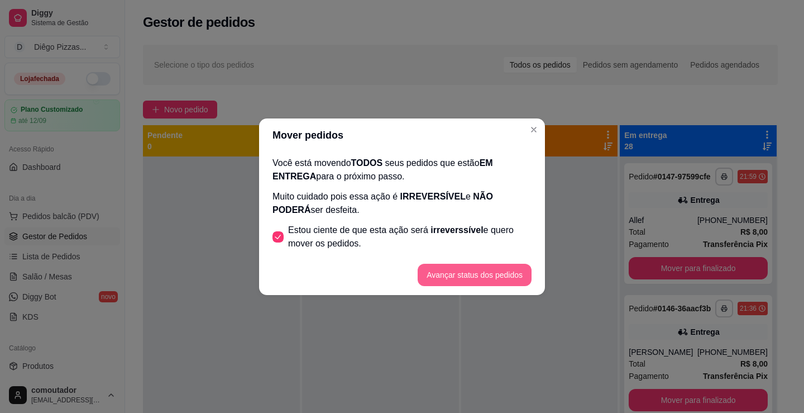
click at [479, 269] on button "Avançar status dos pedidos" at bounding box center [475, 275] width 114 height 22
